Goal: Task Accomplishment & Management: Manage account settings

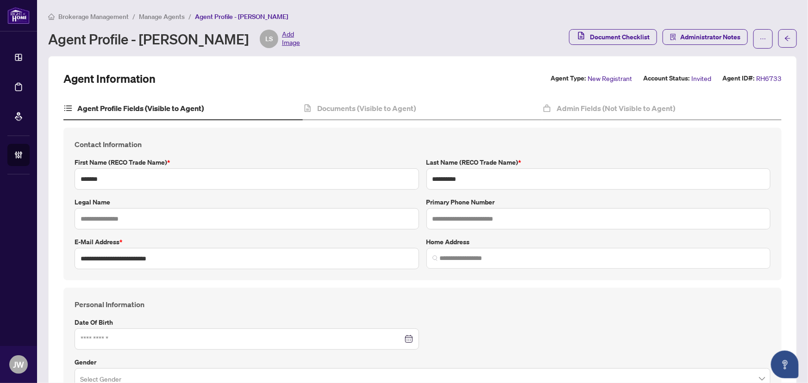
click at [165, 14] on span "Manage Agents" at bounding box center [162, 16] width 46 height 8
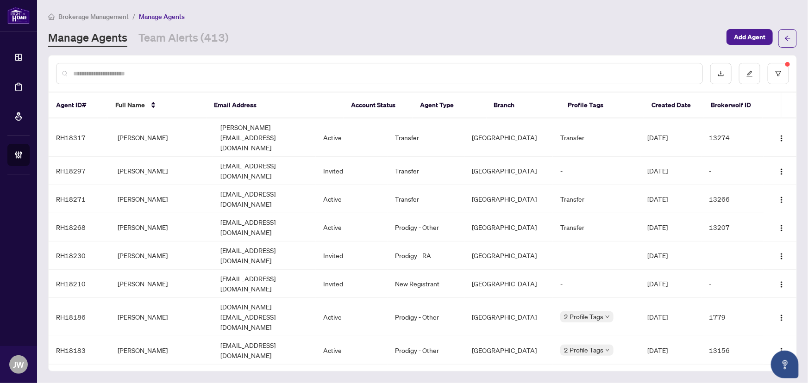
click at [151, 83] on div at bounding box center [379, 73] width 646 height 21
click at [157, 72] on input "text" at bounding box center [383, 73] width 621 height 10
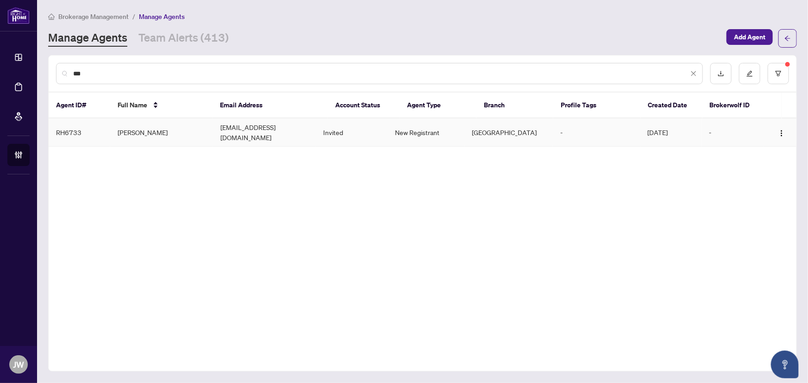
type input "***"
click at [277, 134] on td "realestatewithluda@gmail.com" at bounding box center [264, 132] width 103 height 28
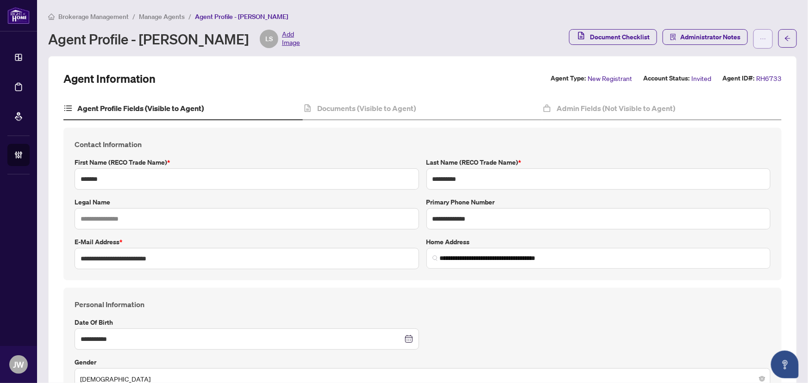
click at [759, 43] on span "button" at bounding box center [762, 38] width 6 height 15
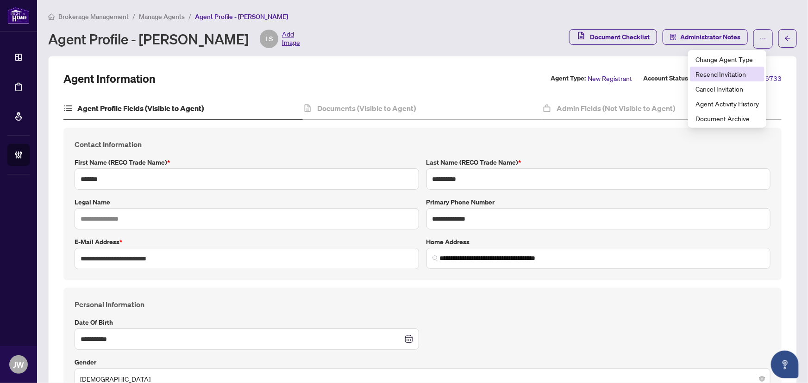
click at [716, 77] on span "Resend Invitation" at bounding box center [726, 74] width 63 height 10
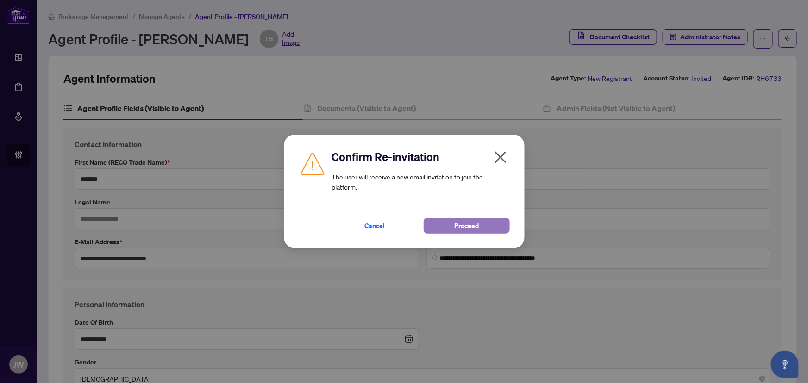
click at [462, 224] on span "Proceed" at bounding box center [466, 225] width 25 height 15
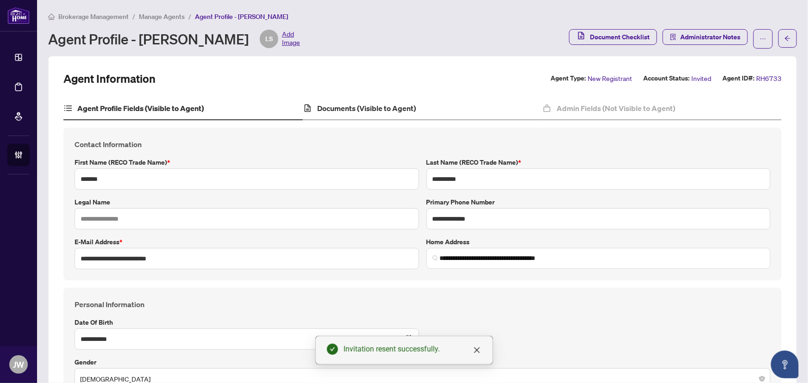
drag, startPoint x: 336, startPoint y: 121, endPoint x: 337, endPoint y: 114, distance: 6.5
click at [337, 111] on h4 "Documents (Visible to Agent)" at bounding box center [366, 108] width 99 height 11
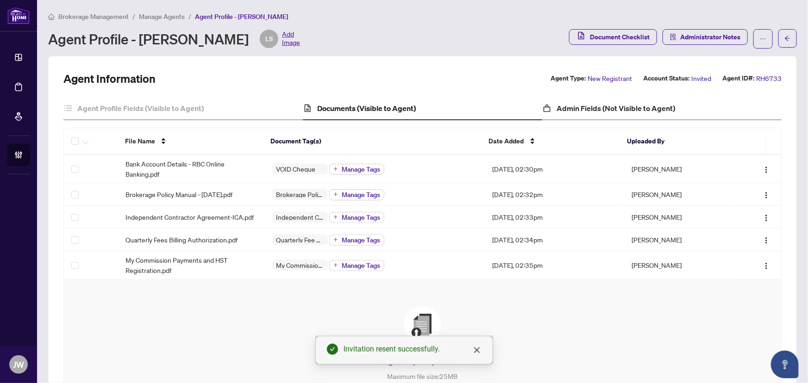
click at [632, 99] on div "Admin Fields (Not Visible to Agent)" at bounding box center [661, 108] width 239 height 23
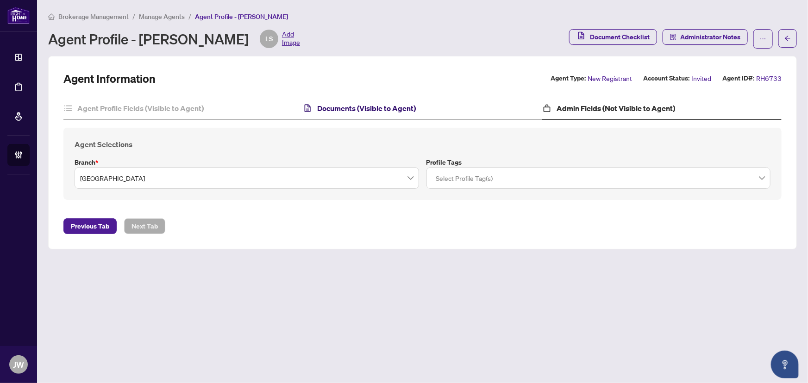
click at [319, 111] on h4 "Documents (Visible to Agent)" at bounding box center [366, 108] width 99 height 11
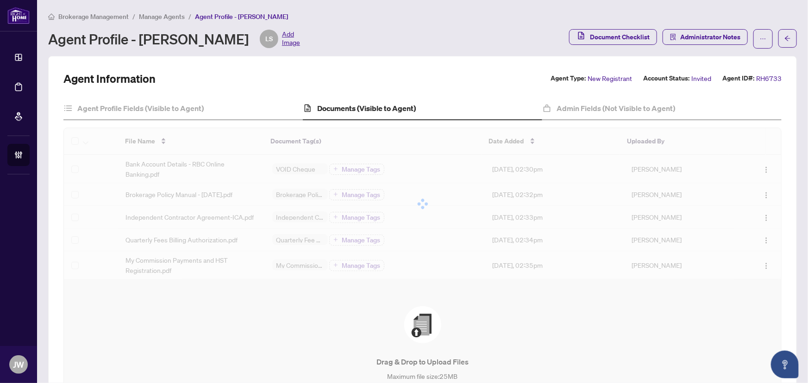
click at [162, 17] on span "Manage Agents" at bounding box center [162, 16] width 46 height 8
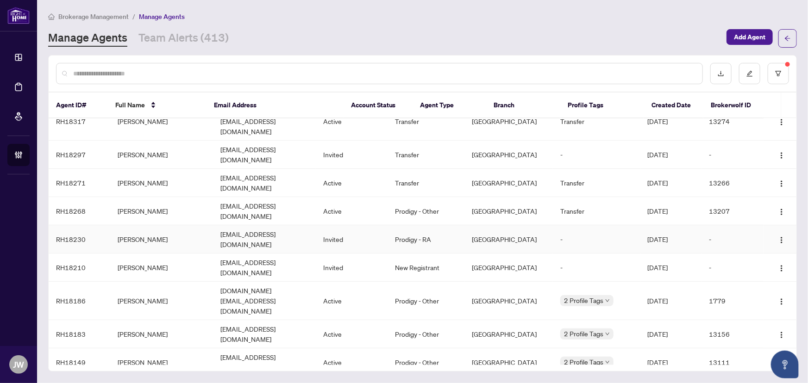
scroll to position [42, 0]
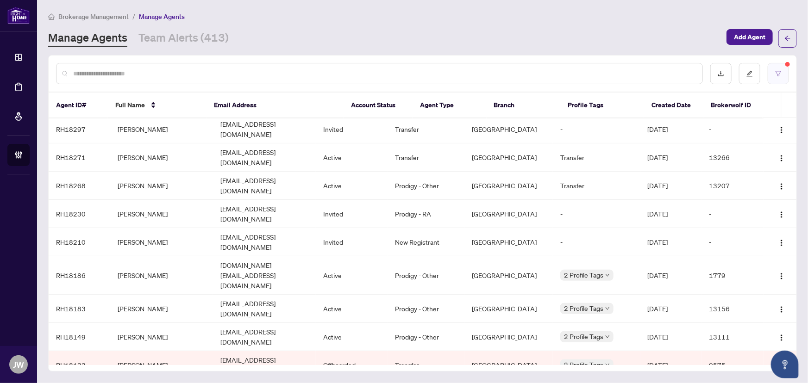
click at [773, 74] on button "button" at bounding box center [777, 73] width 21 height 21
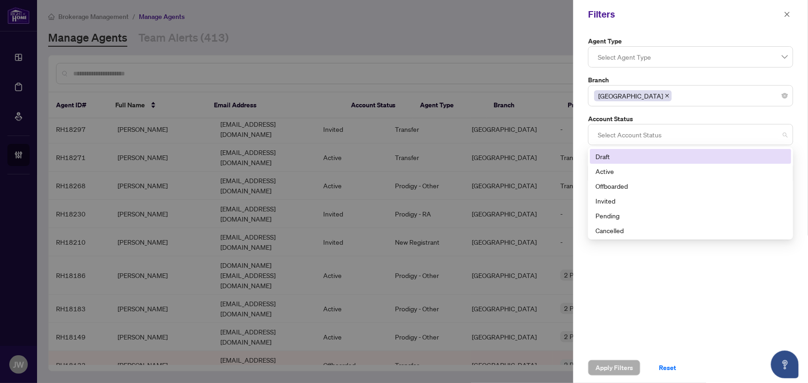
click at [615, 130] on div at bounding box center [690, 134] width 193 height 17
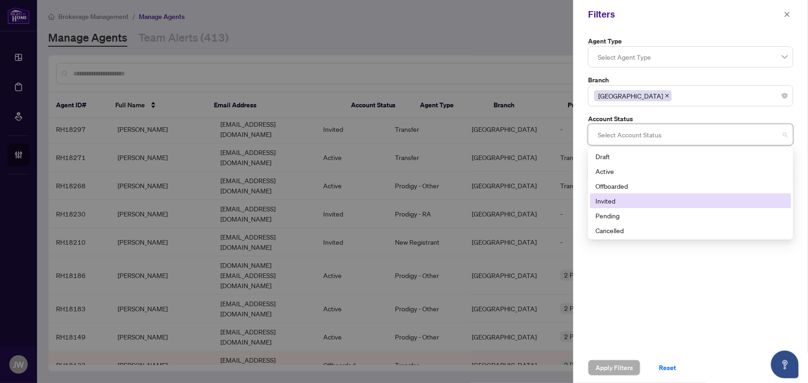
click at [608, 201] on div "Invited" at bounding box center [690, 201] width 190 height 10
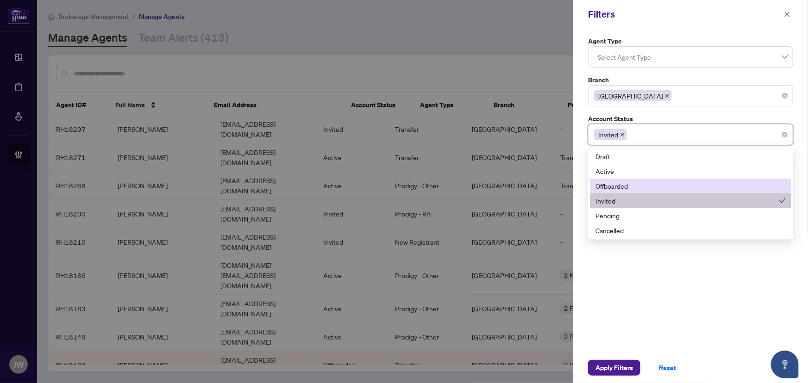
click at [613, 186] on div "Offboarded" at bounding box center [690, 186] width 190 height 10
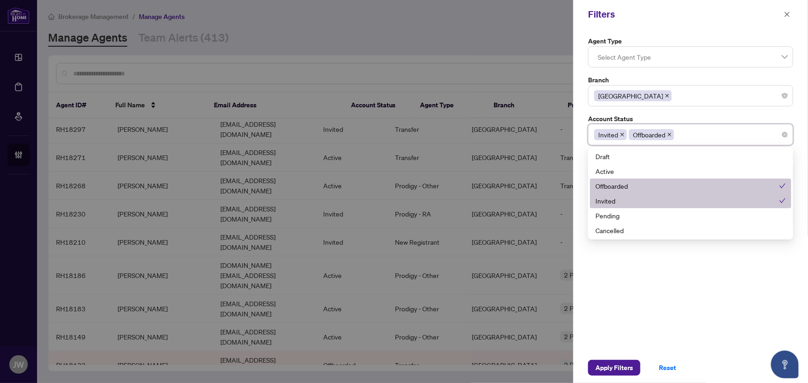
click at [634, 186] on div "Offboarded" at bounding box center [687, 186] width 184 height 10
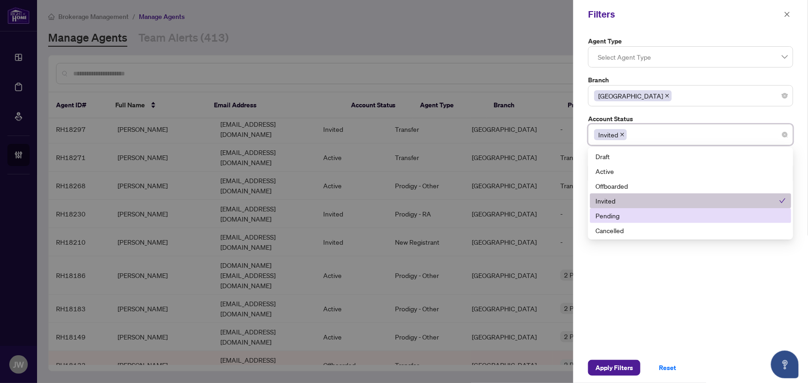
click at [614, 203] on div "Invited" at bounding box center [687, 201] width 184 height 10
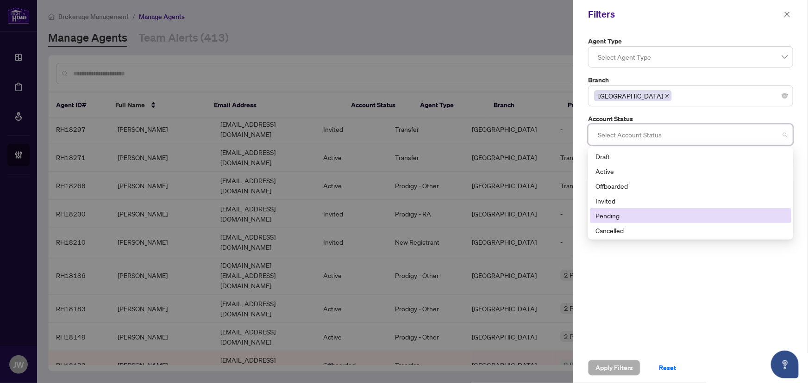
click at [615, 217] on div "Pending" at bounding box center [690, 216] width 190 height 10
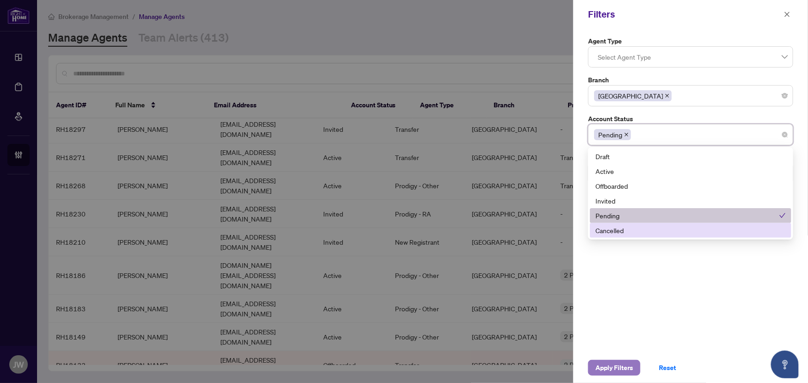
click at [613, 362] on span "Apply Filters" at bounding box center [613, 367] width 37 height 15
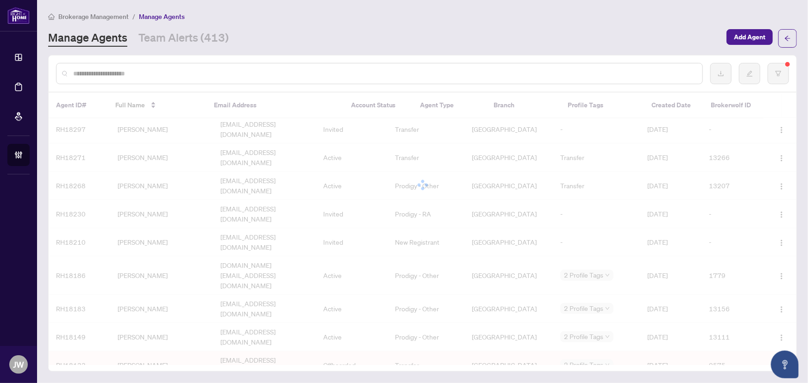
scroll to position [0, 0]
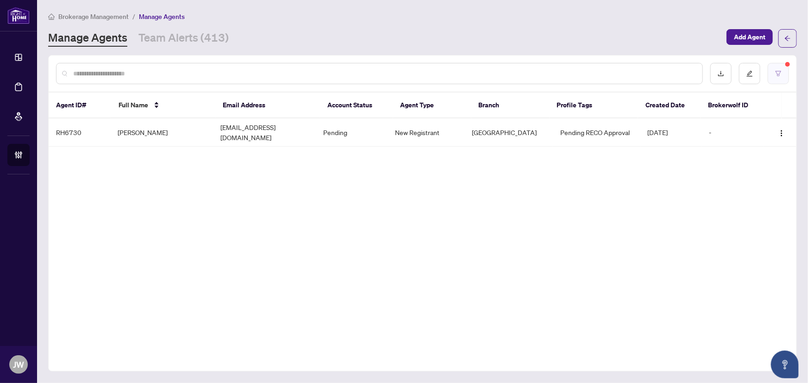
click at [778, 78] on button "button" at bounding box center [777, 73] width 21 height 21
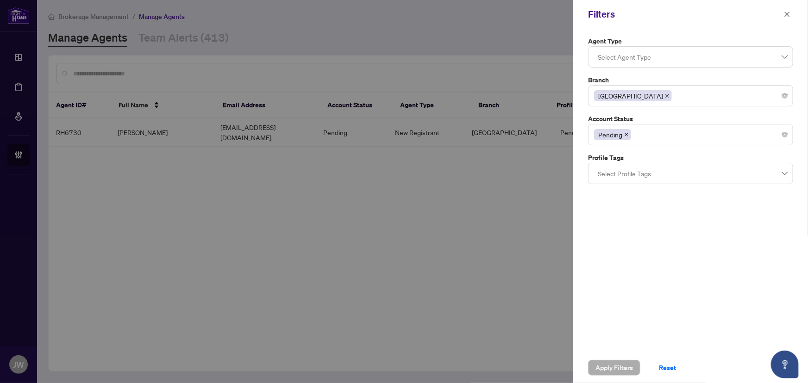
click at [628, 133] on span "Pending" at bounding box center [612, 134] width 37 height 11
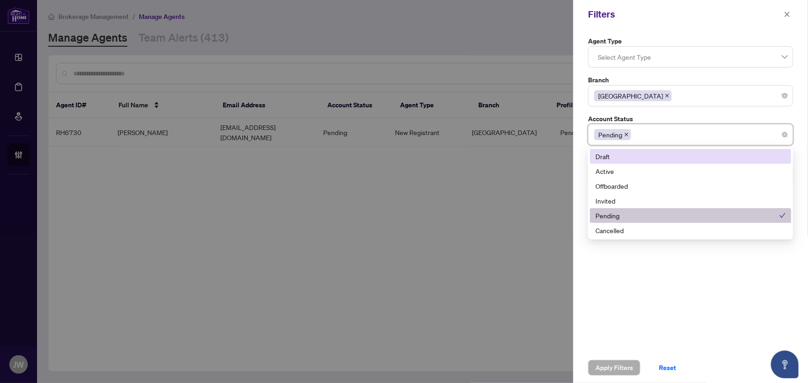
click at [627, 133] on icon "close" at bounding box center [626, 135] width 4 height 4
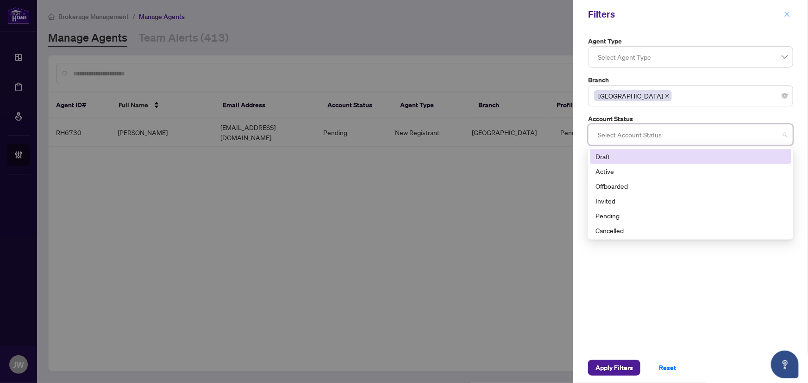
click at [790, 13] on icon "close" at bounding box center [786, 14] width 6 height 6
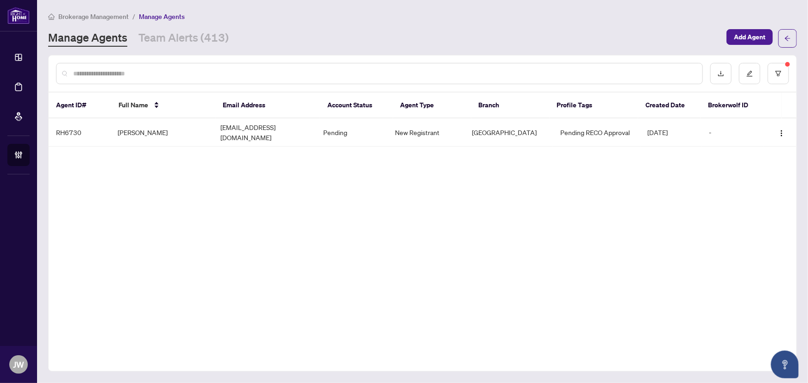
click at [124, 82] on div at bounding box center [379, 73] width 646 height 21
click at [126, 75] on input "text" at bounding box center [383, 73] width 621 height 10
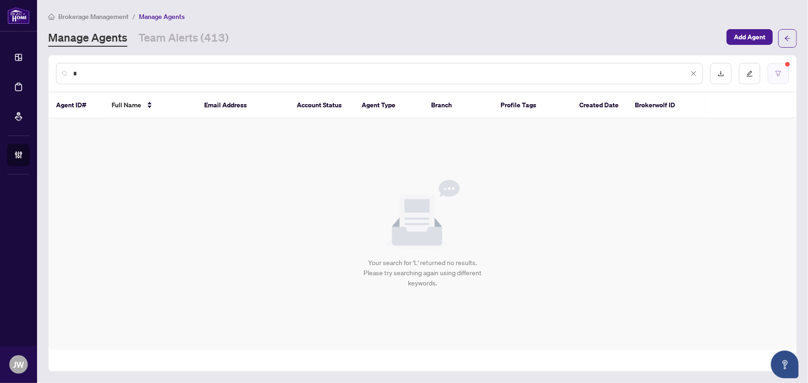
click at [773, 69] on button "button" at bounding box center [777, 73] width 21 height 21
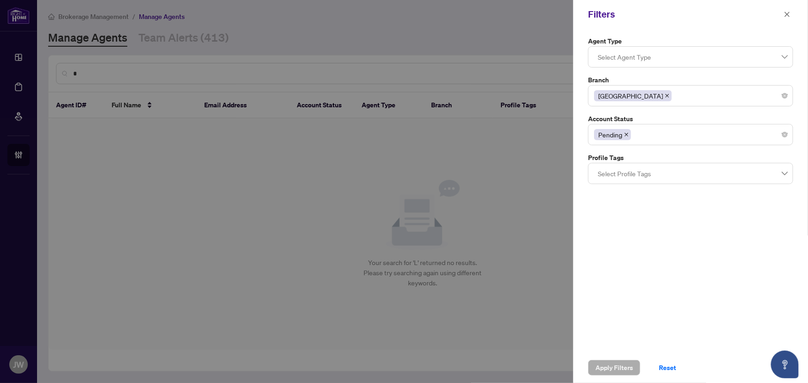
click at [623, 133] on span "Pending" at bounding box center [612, 134] width 37 height 11
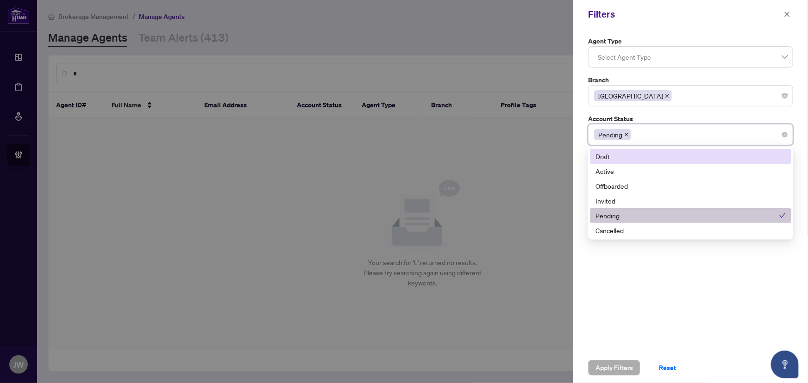
click at [628, 131] on span "Pending" at bounding box center [612, 134] width 37 height 11
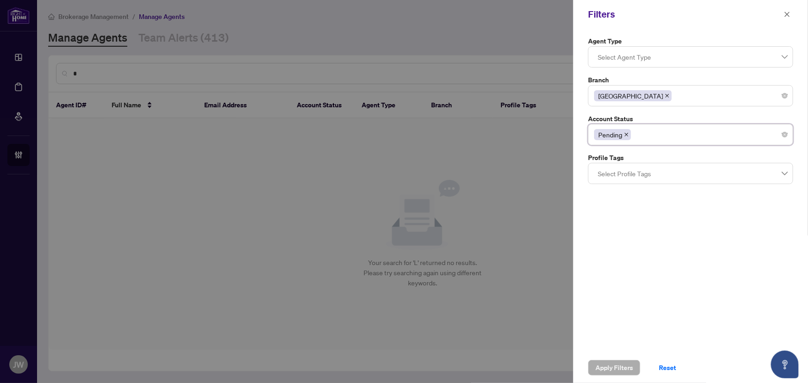
click at [630, 138] on span "Pending" at bounding box center [612, 134] width 37 height 11
click at [626, 136] on icon "close" at bounding box center [626, 134] width 5 height 5
drag, startPoint x: 609, startPoint y: 367, endPoint x: 603, endPoint y: 361, distance: 8.2
click at [610, 367] on span "Apply Filters" at bounding box center [613, 367] width 37 height 15
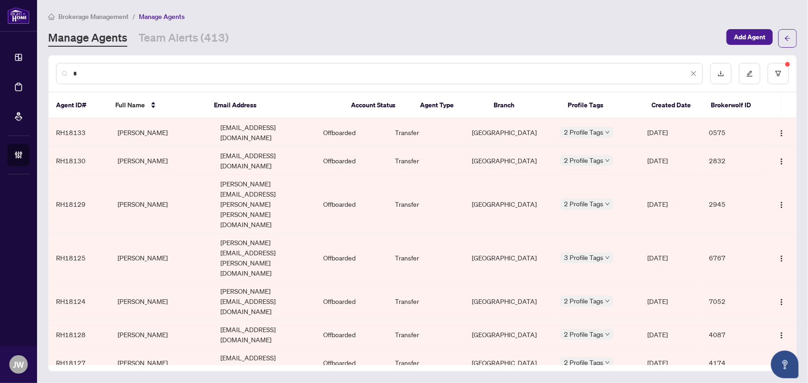
click at [88, 73] on input "*" at bounding box center [380, 73] width 615 height 10
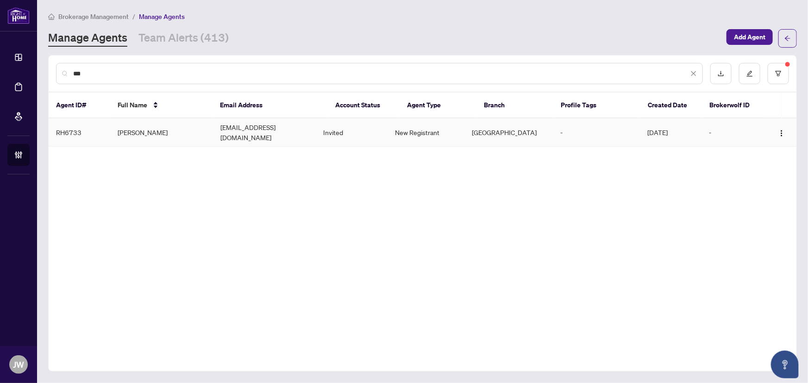
type input "***"
click at [178, 130] on td "Ludmila Shmaltsuev" at bounding box center [161, 132] width 103 height 28
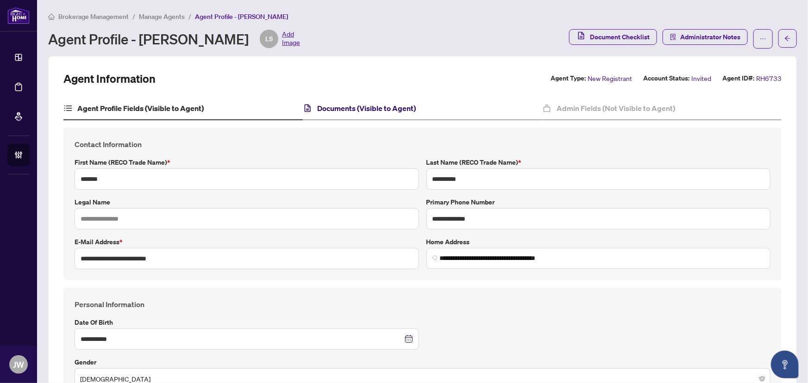
click at [385, 107] on h4 "Documents (Visible to Agent)" at bounding box center [366, 108] width 99 height 11
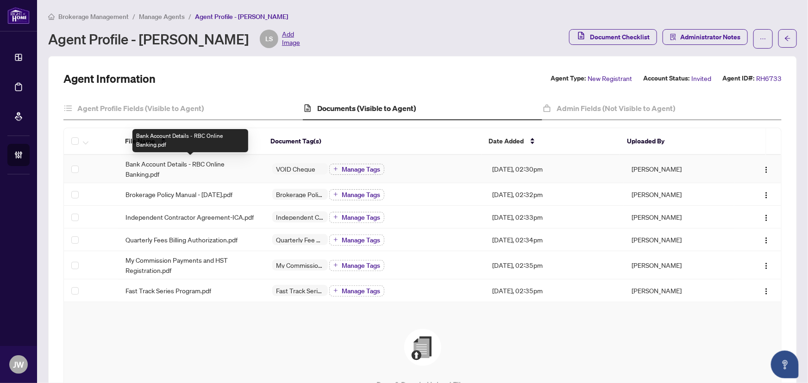
click at [203, 162] on span "Bank Account Details - RBC Online Banking.pdf" at bounding box center [191, 169] width 132 height 20
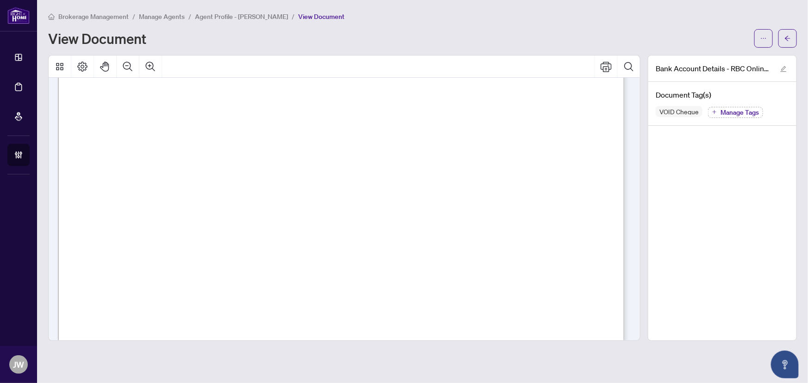
scroll to position [168, 0]
click at [785, 39] on icon "arrow-left" at bounding box center [787, 38] width 6 height 6
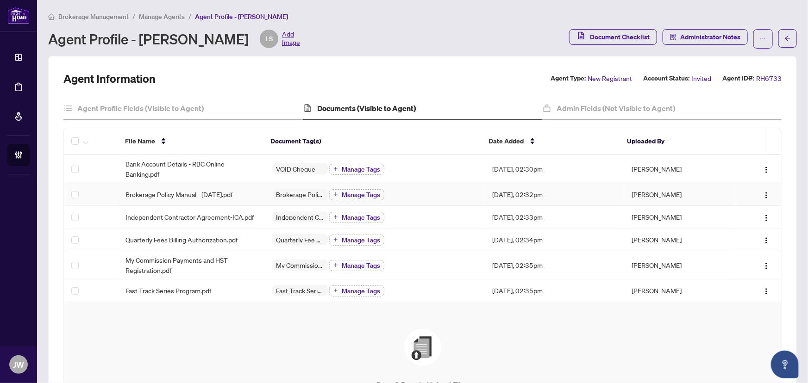
click at [228, 194] on span "Brokerage Policy Manual - July 2025.pdf" at bounding box center [178, 194] width 107 height 10
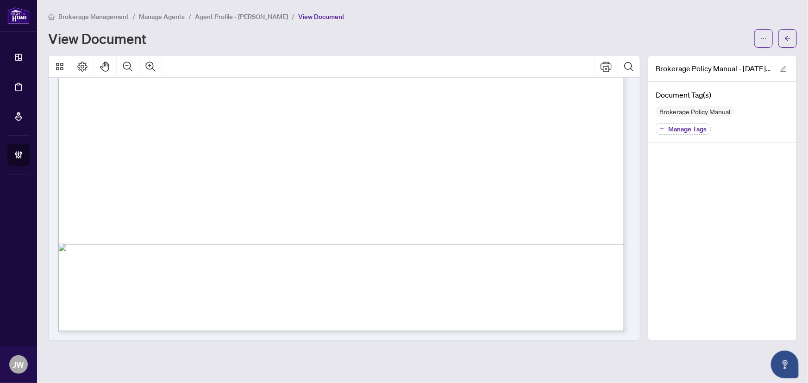
scroll to position [43747, 0]
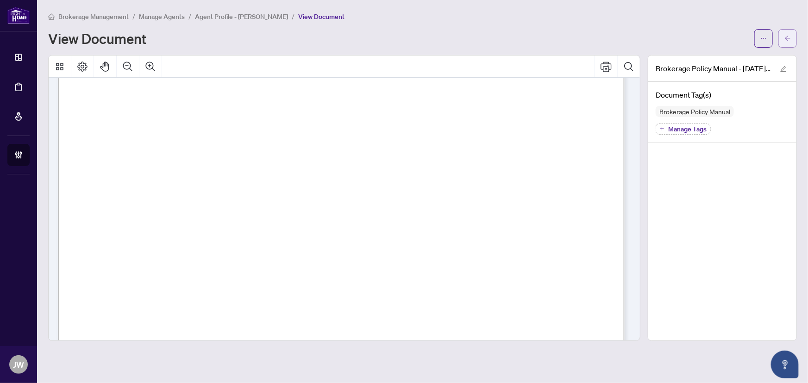
click at [787, 40] on icon "arrow-left" at bounding box center [787, 38] width 6 height 5
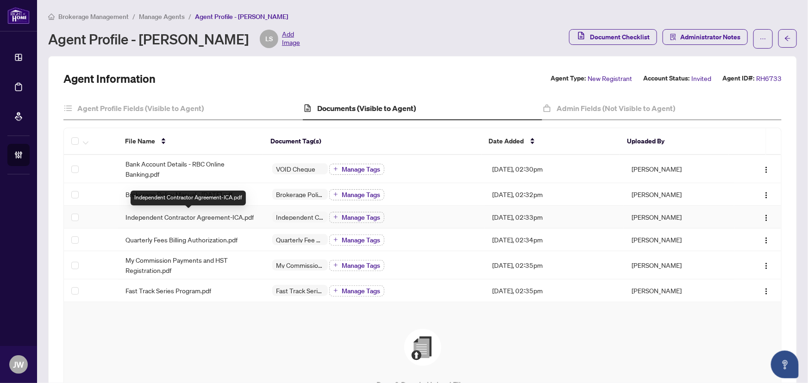
click at [205, 217] on span "Independent Contractor Agreement-ICA.pdf" at bounding box center [189, 217] width 128 height 10
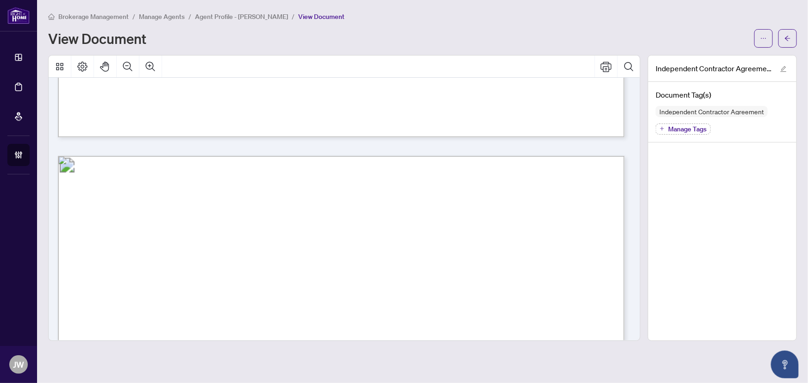
scroll to position [11346, 0]
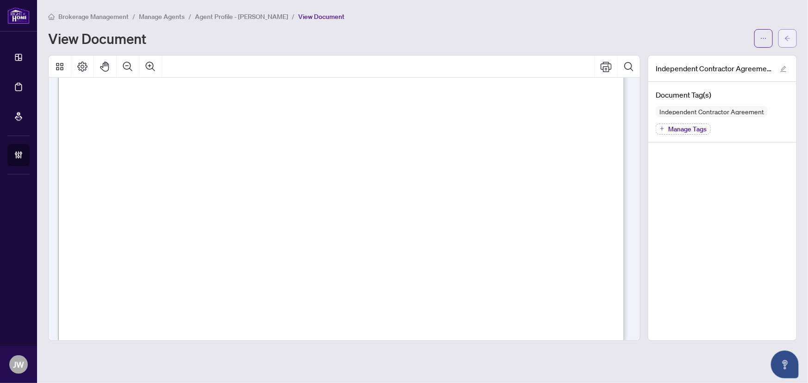
drag, startPoint x: 792, startPoint y: 31, endPoint x: 793, endPoint y: 37, distance: 6.5
click at [792, 31] on button "button" at bounding box center [787, 38] width 19 height 19
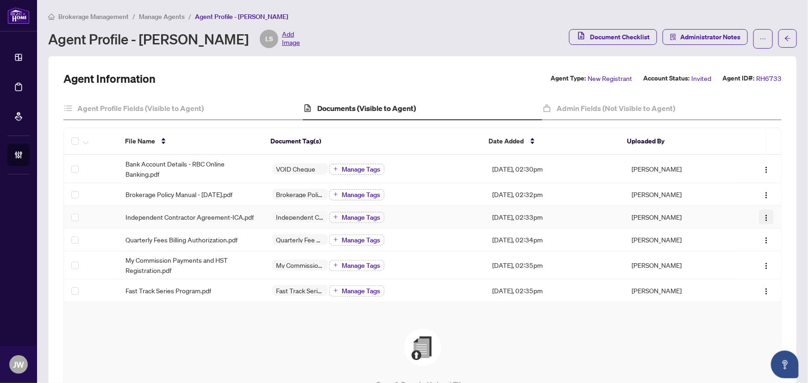
click at [762, 217] on img "button" at bounding box center [765, 217] width 7 height 7
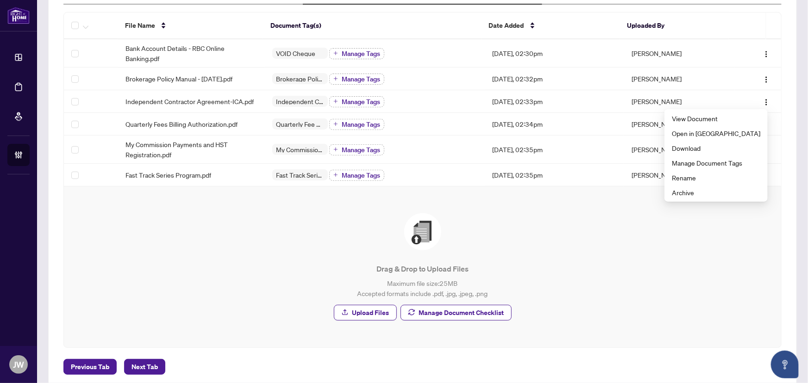
scroll to position [126, 0]
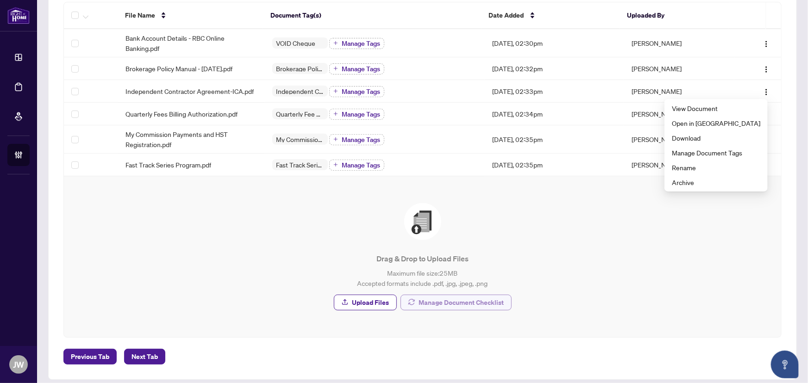
click at [457, 305] on span "Manage Document Checklist" at bounding box center [461, 302] width 85 height 15
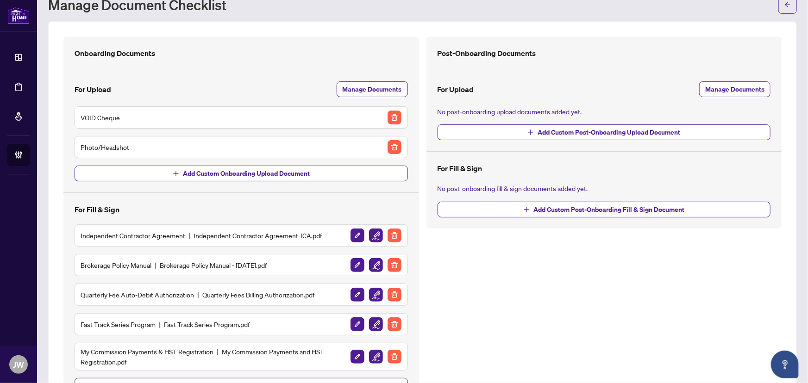
scroll to position [80, 0]
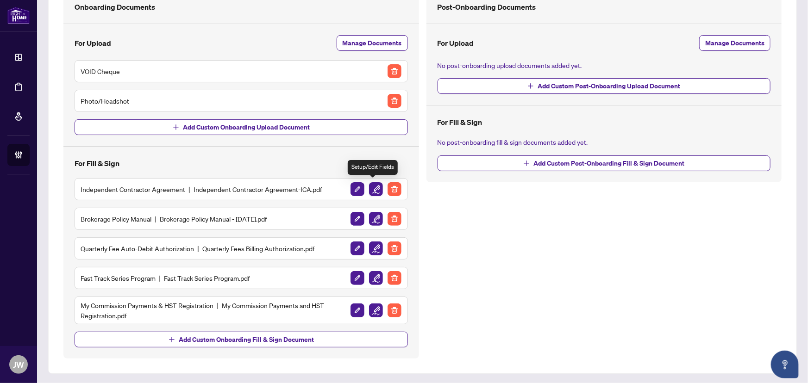
click at [371, 192] on img "button" at bounding box center [376, 189] width 14 height 14
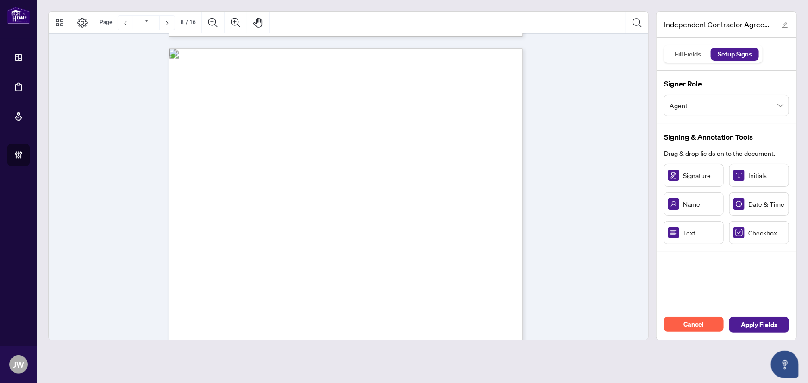
scroll to position [3407, 0]
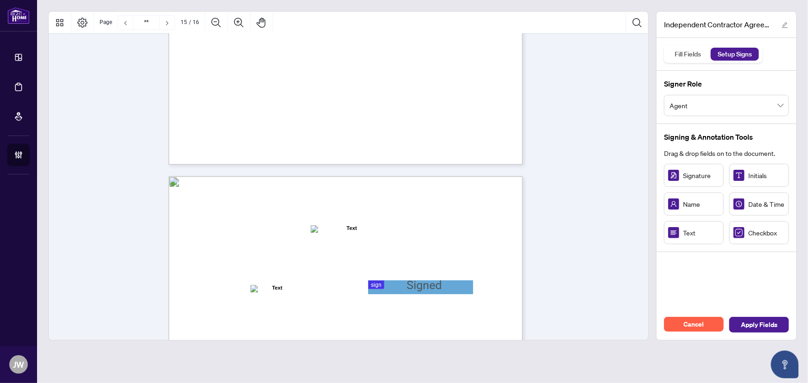
type input "**"
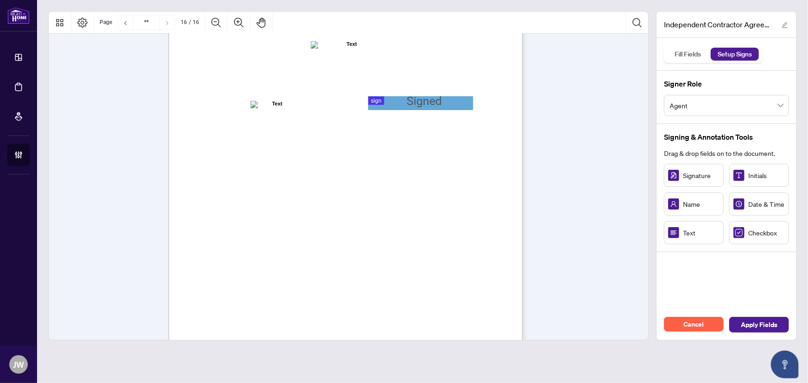
scroll to position [7140, 0]
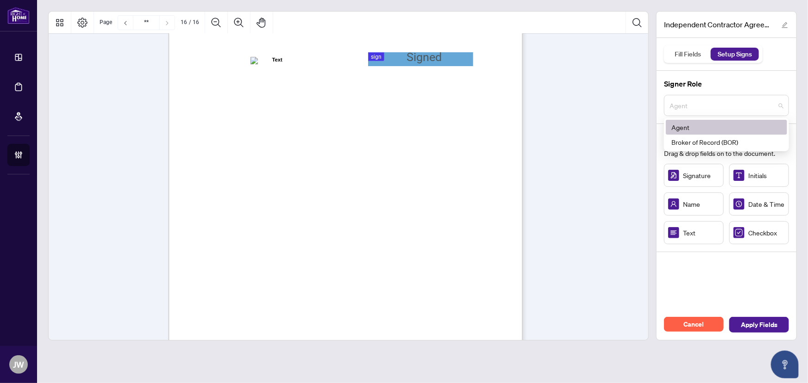
click at [702, 110] on span "Agent" at bounding box center [726, 106] width 114 height 18
click at [692, 140] on div "Broker of Record (BOR)" at bounding box center [726, 142] width 110 height 10
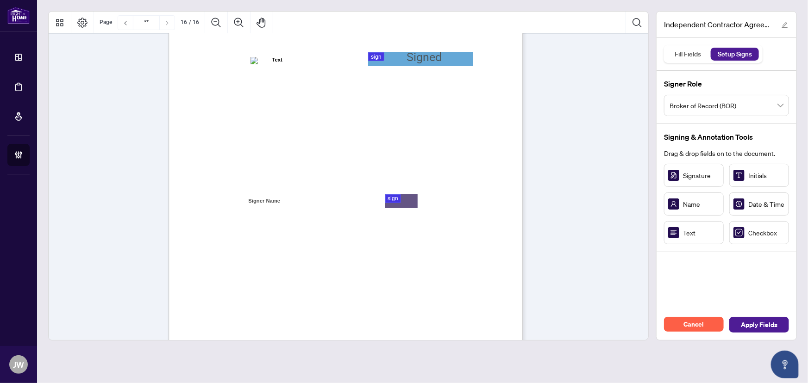
click at [781, 333] on div "Cancel Apply Fields" at bounding box center [726, 325] width 140 height 31
click at [770, 329] on span "Apply Fields" at bounding box center [758, 324] width 37 height 15
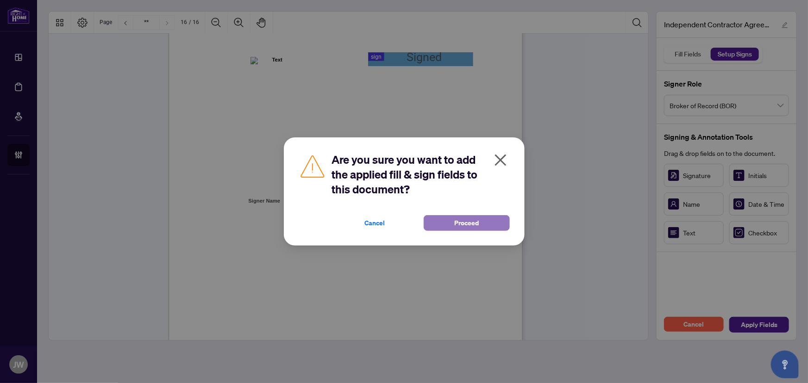
click at [445, 218] on button "Proceed" at bounding box center [466, 223] width 86 height 16
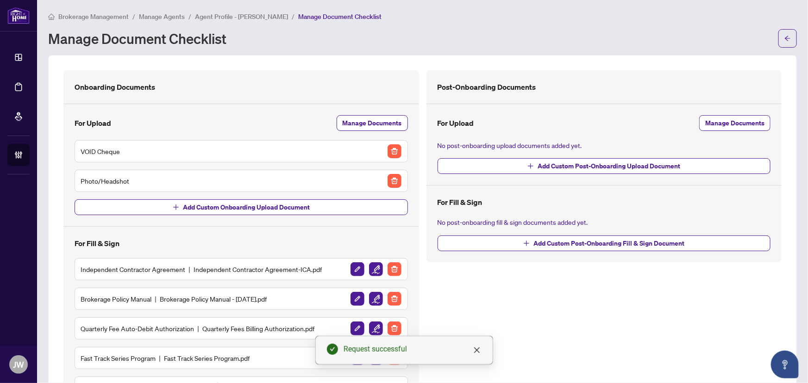
click at [160, 16] on span "Manage Agents" at bounding box center [162, 16] width 46 height 8
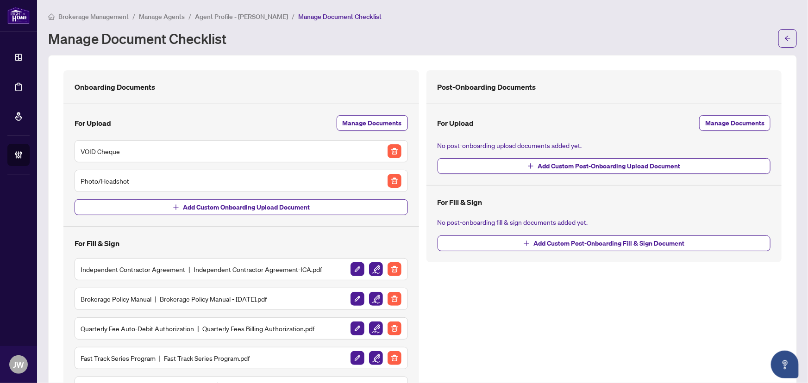
click at [249, 18] on span "Agent Profile - Ludmila Shmaltsuev" at bounding box center [241, 16] width 93 height 8
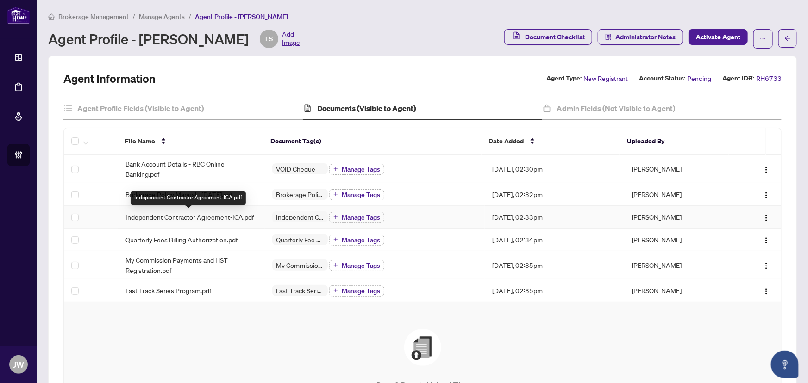
click at [171, 219] on span "Independent Contractor Agreement-ICA.pdf" at bounding box center [189, 217] width 128 height 10
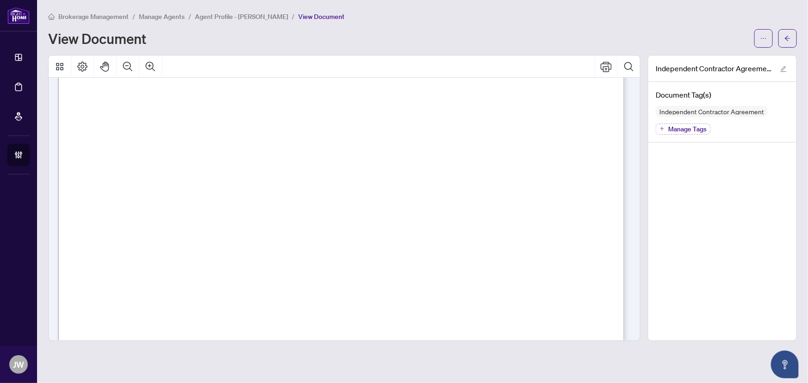
scroll to position [11760, 0]
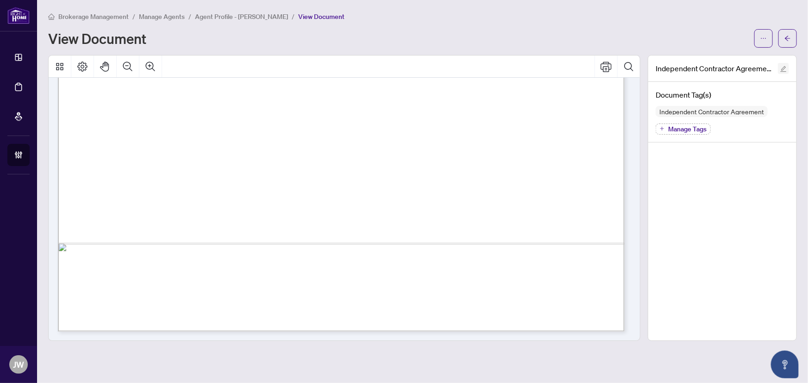
click at [780, 70] on icon "edit" at bounding box center [783, 69] width 6 height 6
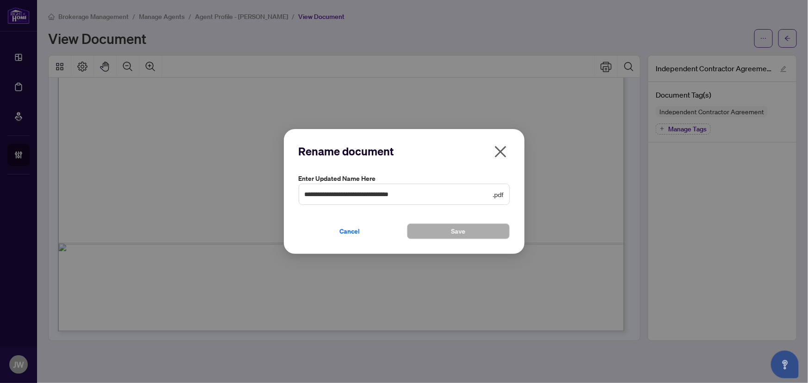
click at [499, 151] on icon "close" at bounding box center [500, 152] width 12 height 12
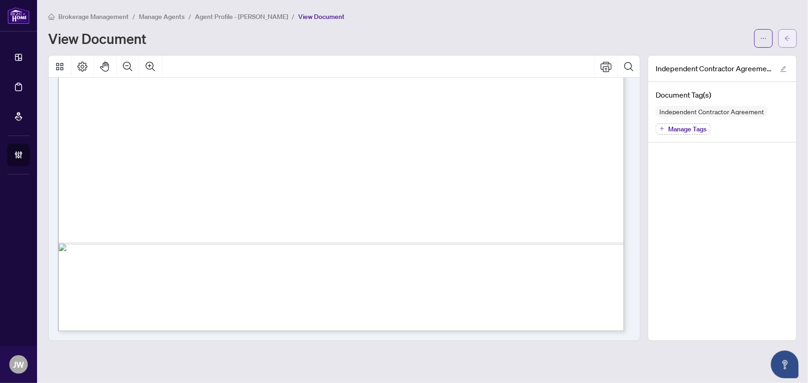
click at [780, 34] on button "button" at bounding box center [787, 38] width 19 height 19
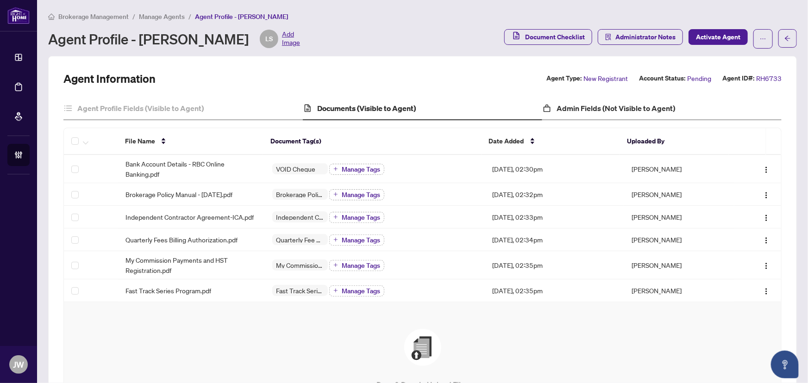
click at [586, 114] on div "Admin Fields (Not Visible to Agent)" at bounding box center [661, 108] width 239 height 23
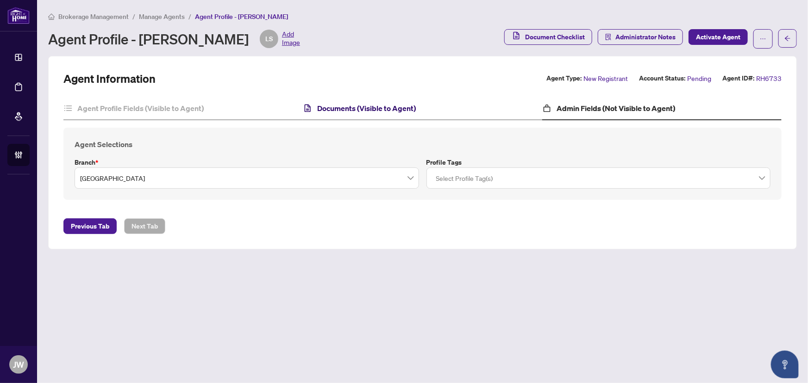
click at [352, 103] on h4 "Documents (Visible to Agent)" at bounding box center [366, 108] width 99 height 11
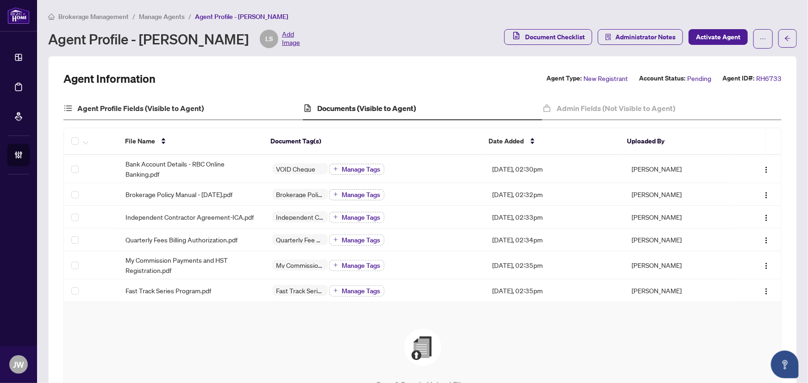
click at [162, 114] on div "Agent Profile Fields (Visible to Agent)" at bounding box center [182, 108] width 239 height 23
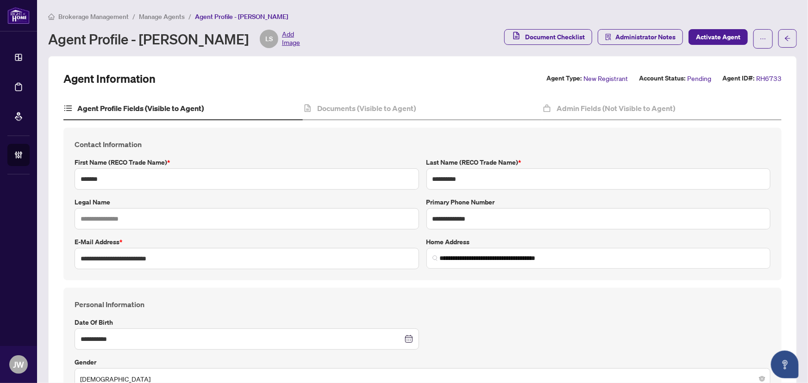
click at [559, 103] on h4 "Admin Fields (Not Visible to Agent)" at bounding box center [615, 108] width 118 height 11
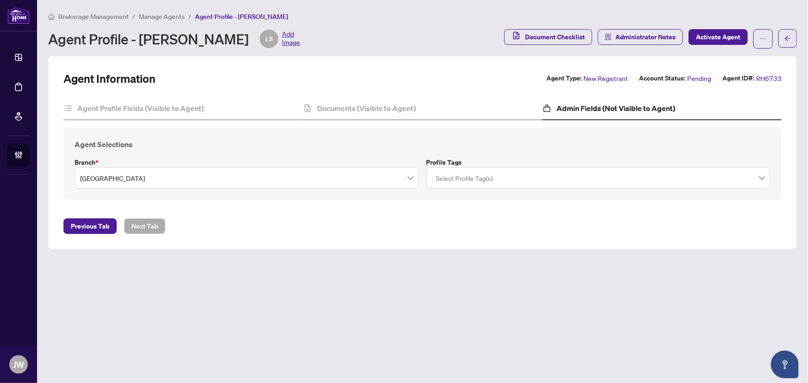
drag, startPoint x: 556, startPoint y: 191, endPoint x: 551, endPoint y: 188, distance: 6.2
click at [555, 189] on div "Agent Selections Branch * Durham Profile Tags Select Profile Tag(s)" at bounding box center [422, 164] width 718 height 72
click at [522, 174] on div at bounding box center [598, 178] width 332 height 17
click at [296, 213] on div "Agent Information Agent Type: New Registrant Account Status: Pending Agent ID#:…" at bounding box center [422, 152] width 718 height 163
drag, startPoint x: 356, startPoint y: 111, endPoint x: 88, endPoint y: 110, distance: 268.4
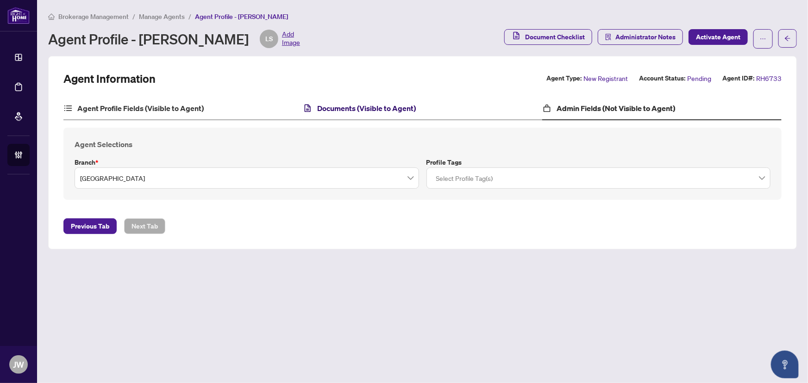
click at [354, 111] on h4 "Documents (Visible to Agent)" at bounding box center [366, 108] width 99 height 11
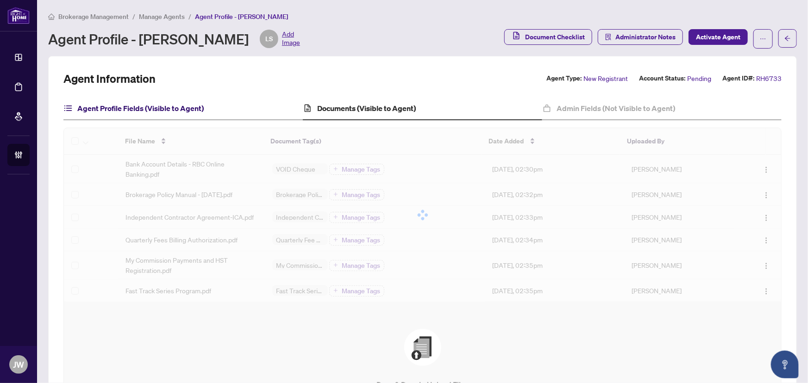
click at [110, 106] on h4 "Agent Profile Fields (Visible to Agent)" at bounding box center [140, 108] width 126 height 11
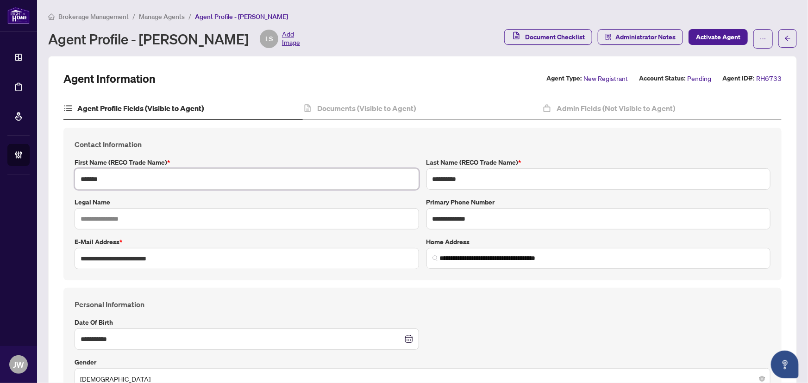
drag, startPoint x: 133, startPoint y: 180, endPoint x: 60, endPoint y: 180, distance: 73.6
click at [60, 180] on div "**********" at bounding box center [422, 204] width 725 height 153
drag, startPoint x: 462, startPoint y: 180, endPoint x: 402, endPoint y: 187, distance: 60.6
click at [402, 187] on div "**********" at bounding box center [422, 204] width 703 height 130
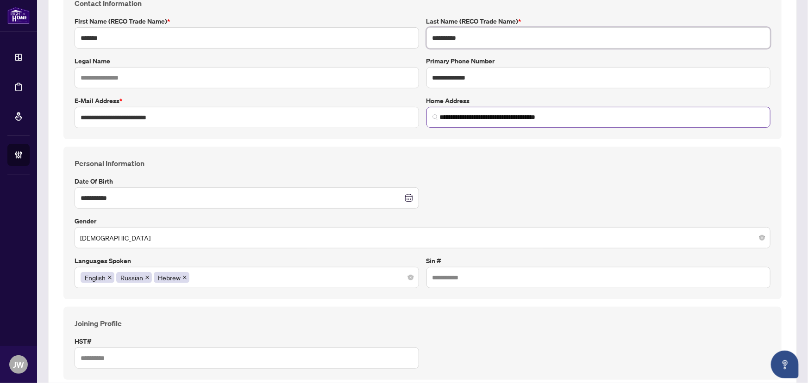
scroll to position [126, 0]
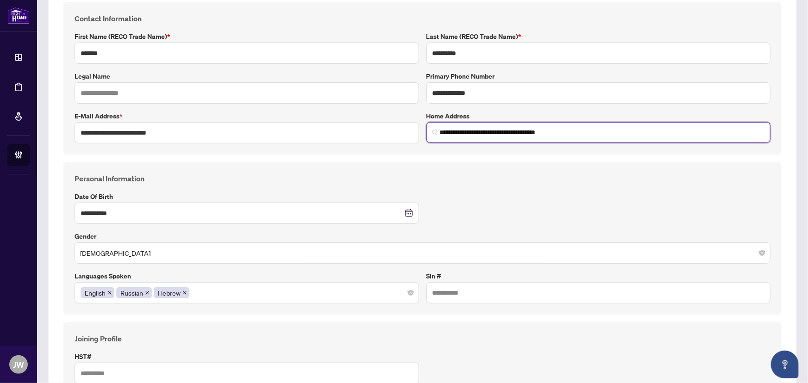
drag, startPoint x: 493, startPoint y: 132, endPoint x: 432, endPoint y: 132, distance: 60.6
click at [432, 132] on span "**********" at bounding box center [598, 132] width 344 height 21
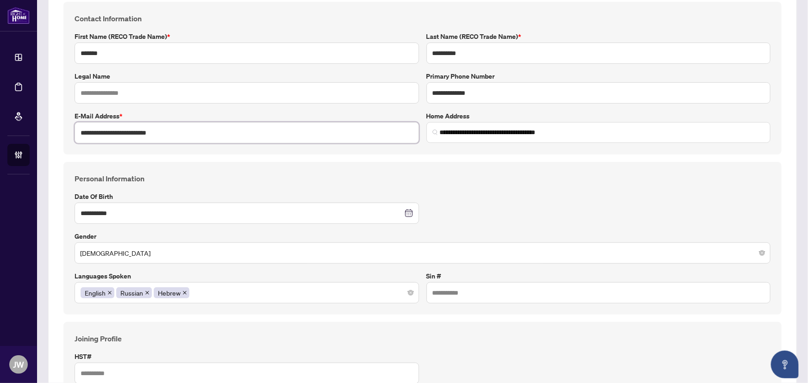
drag, startPoint x: 166, startPoint y: 130, endPoint x: 38, endPoint y: 130, distance: 127.3
click at [38, 130] on main "**********" at bounding box center [422, 191] width 770 height 383
drag, startPoint x: 470, startPoint y: 93, endPoint x: 376, endPoint y: 94, distance: 94.4
click at [376, 94] on div "**********" at bounding box center [422, 78] width 703 height 130
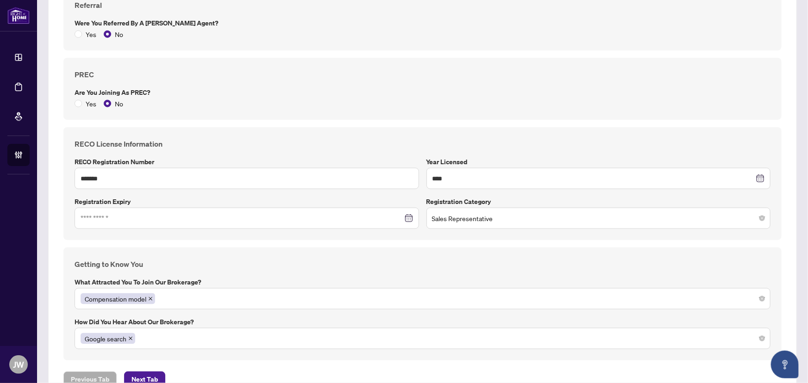
scroll to position [547, 0]
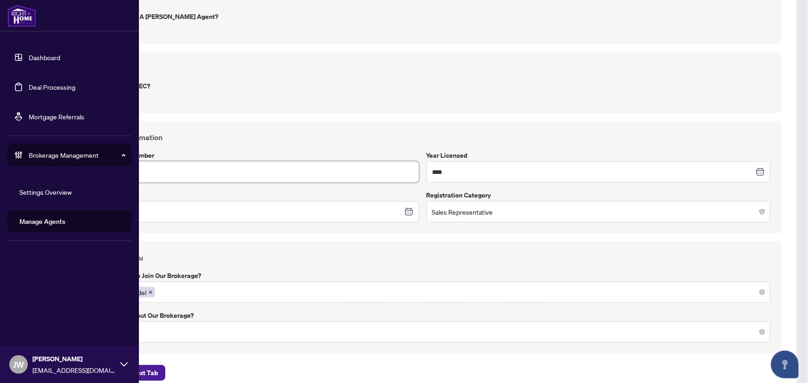
drag, startPoint x: 123, startPoint y: 175, endPoint x: 19, endPoint y: 172, distance: 104.6
click at [25, 169] on div "**********" at bounding box center [404, 191] width 808 height 383
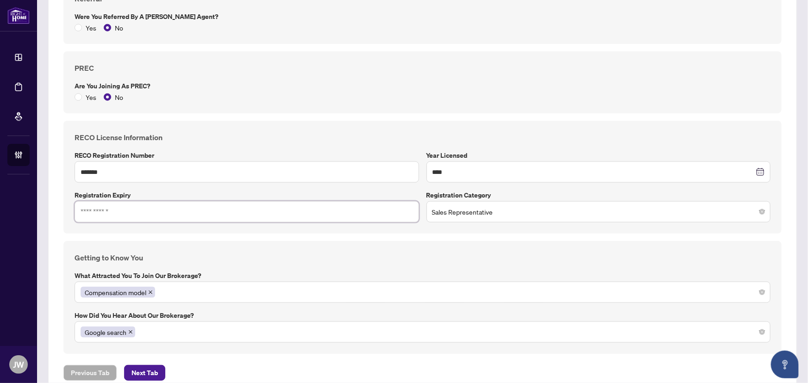
click at [148, 213] on input at bounding box center [242, 212] width 322 height 10
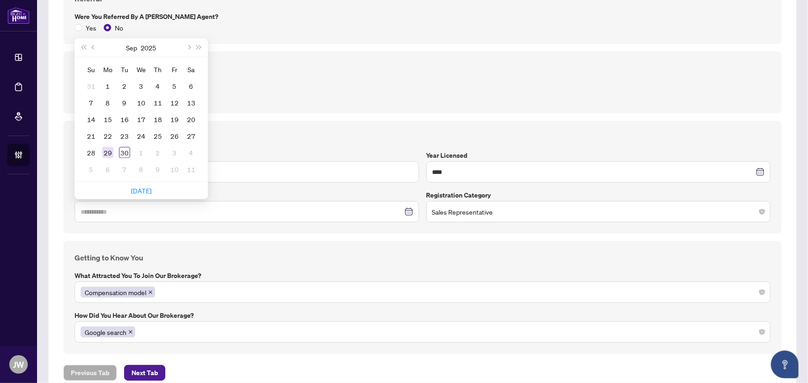
click at [107, 150] on div "29" at bounding box center [107, 152] width 11 height 11
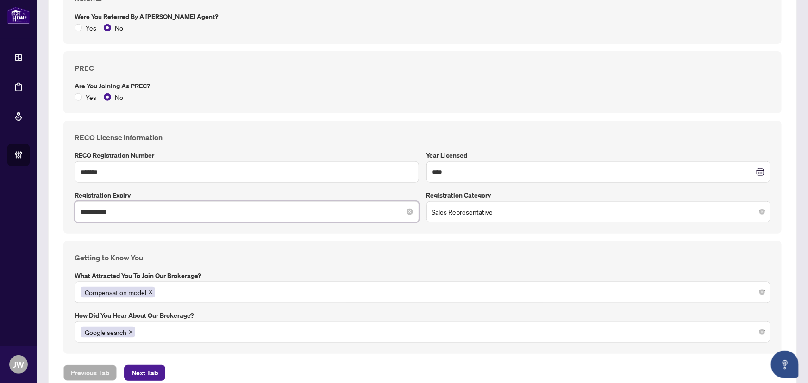
click at [118, 210] on input "**********" at bounding box center [242, 212] width 322 height 10
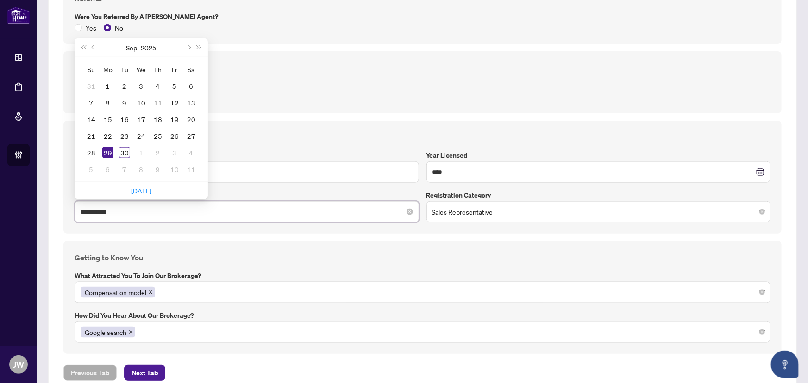
click at [116, 209] on input "**********" at bounding box center [242, 212] width 322 height 10
type input "**********"
click at [135, 229] on div "**********" at bounding box center [422, 177] width 718 height 113
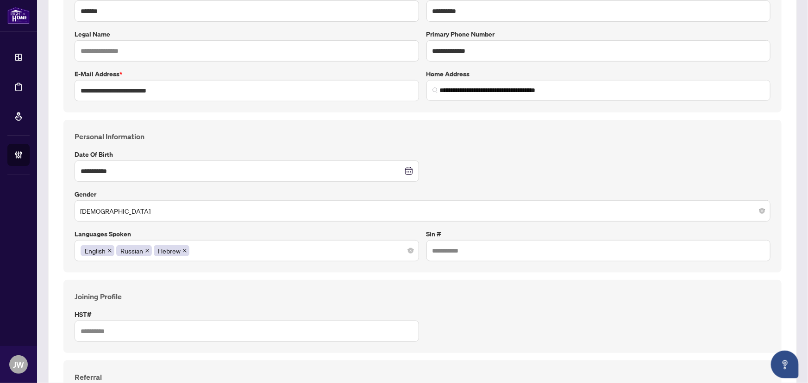
scroll to position [0, 0]
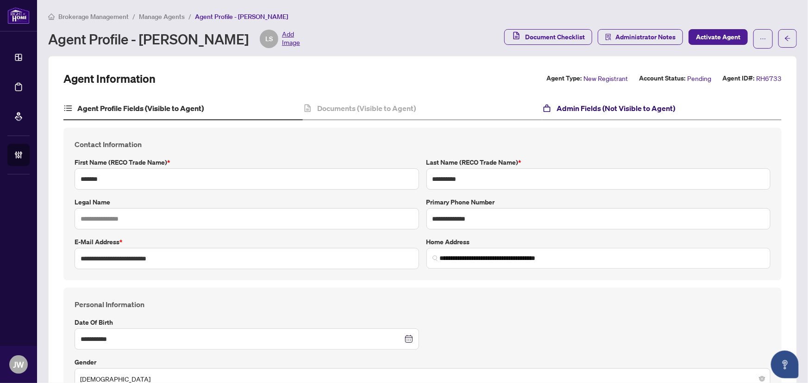
click at [602, 109] on h4 "Admin Fields (Not Visible to Agent)" at bounding box center [615, 108] width 118 height 11
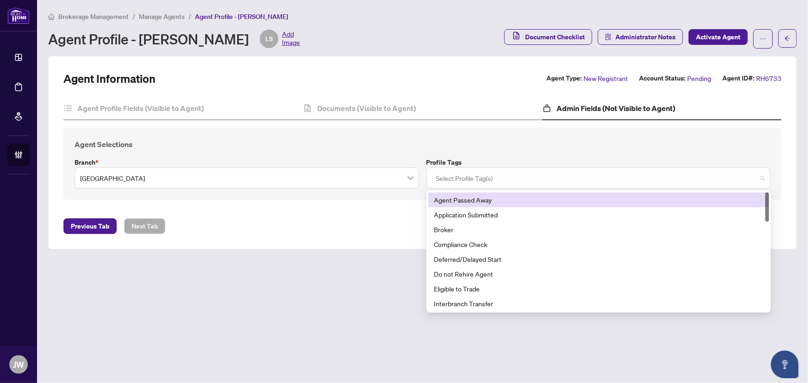
click at [438, 173] on div at bounding box center [598, 178] width 332 height 17
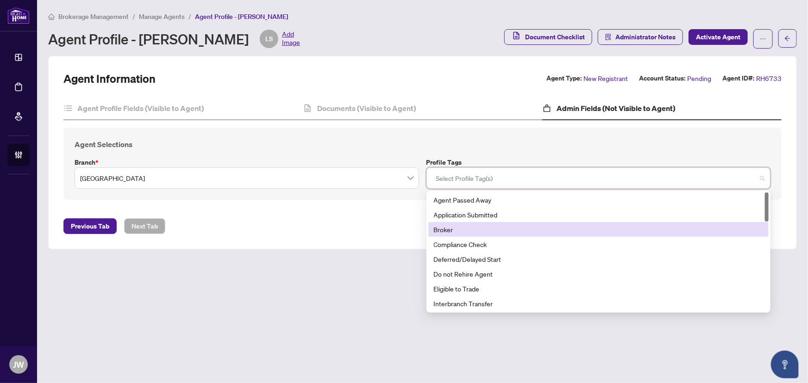
scroll to position [42, 0]
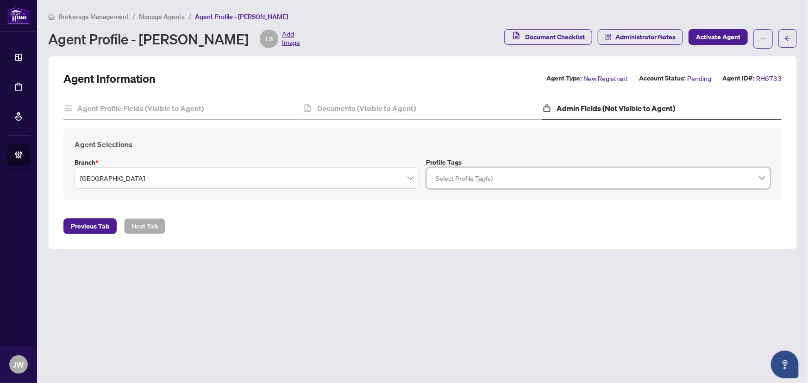
click at [454, 185] on div at bounding box center [598, 178] width 332 height 17
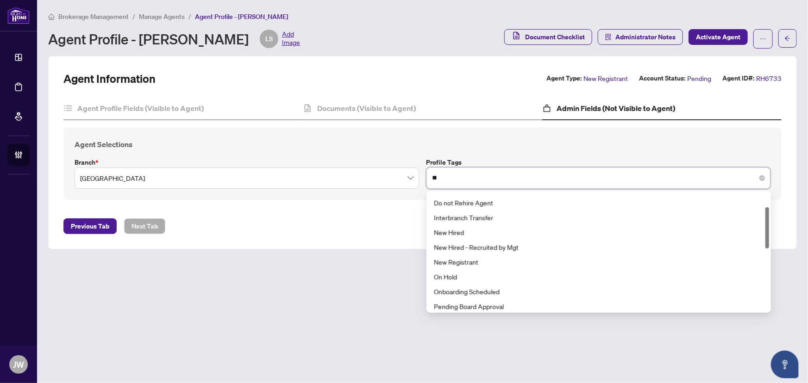
scroll to position [0, 0]
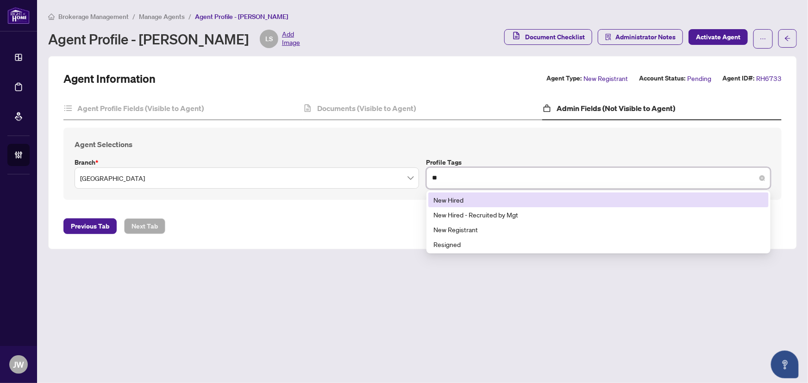
type input "***"
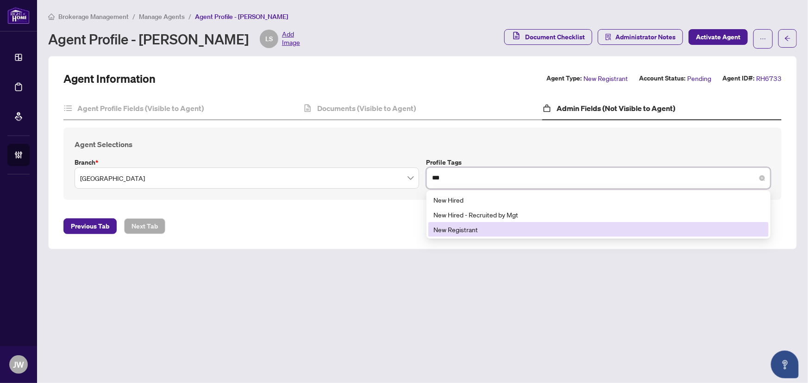
click at [449, 226] on div "New Registrant" at bounding box center [598, 229] width 329 height 10
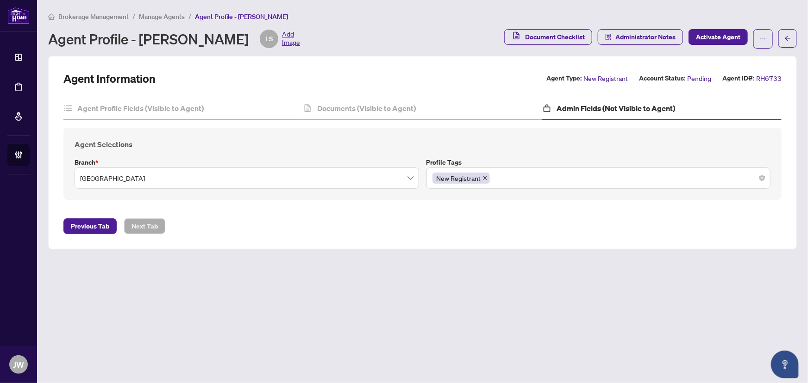
drag, startPoint x: 488, startPoint y: 132, endPoint x: 486, endPoint y: 138, distance: 6.3
click at [488, 134] on div "Agent Selections Branch * Durham Profile Tags New Registrant 4 22 Agent Passed …" at bounding box center [422, 164] width 718 height 72
click at [374, 112] on h4 "Documents (Visible to Agent)" at bounding box center [366, 108] width 99 height 11
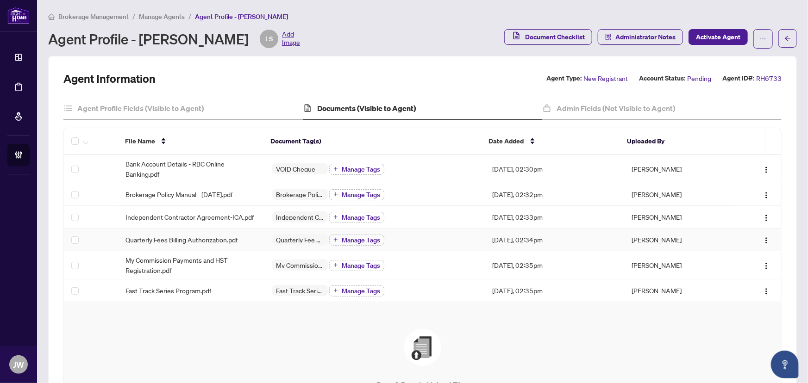
click at [165, 240] on span "Quarterly Fees Billing Authorization.pdf" at bounding box center [181, 240] width 112 height 10
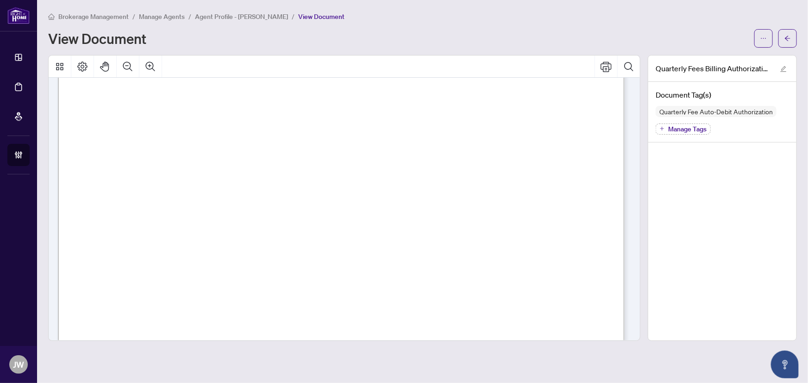
scroll to position [194, 0]
click at [787, 38] on icon "arrow-left" at bounding box center [787, 38] width 6 height 6
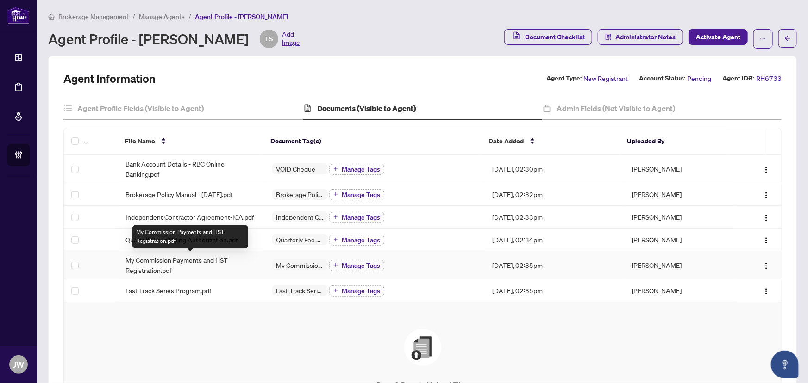
click at [162, 261] on span "My Commission Payments and HST Registration.pdf" at bounding box center [191, 265] width 132 height 20
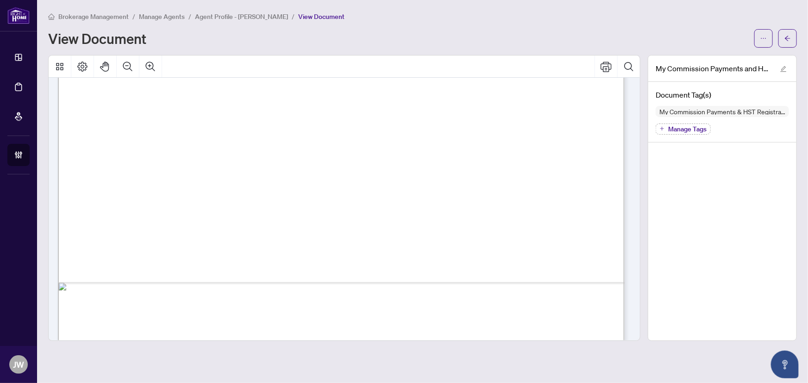
scroll to position [404, 0]
click at [778, 44] on button "button" at bounding box center [787, 38] width 19 height 19
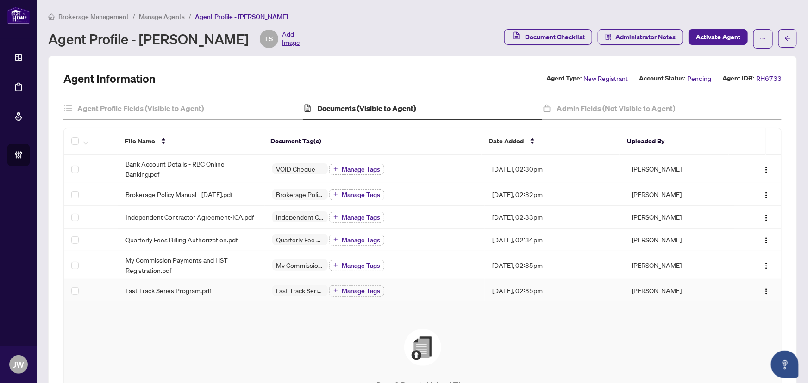
click at [186, 293] on span "Fast Track Series Program.pdf" at bounding box center [168, 291] width 86 height 10
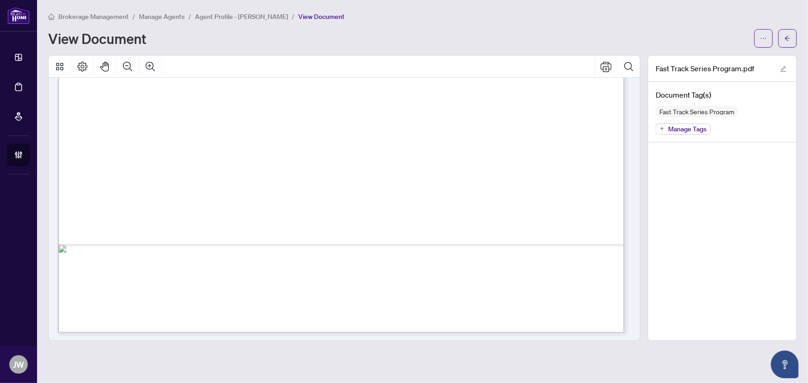
scroll to position [488, 0]
click at [791, 31] on button "button" at bounding box center [787, 38] width 19 height 19
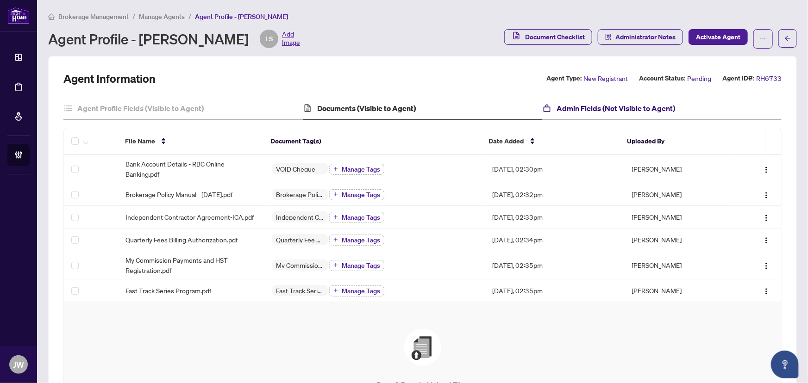
click at [595, 111] on h4 "Admin Fields (Not Visible to Agent)" at bounding box center [615, 108] width 118 height 11
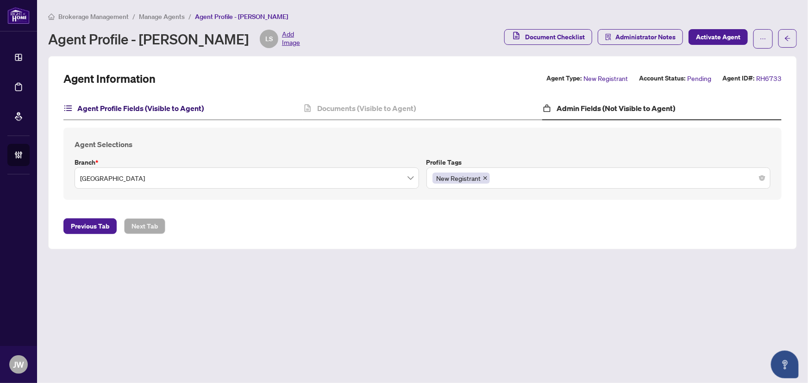
click at [176, 103] on h4 "Agent Profile Fields (Visible to Agent)" at bounding box center [140, 108] width 126 height 11
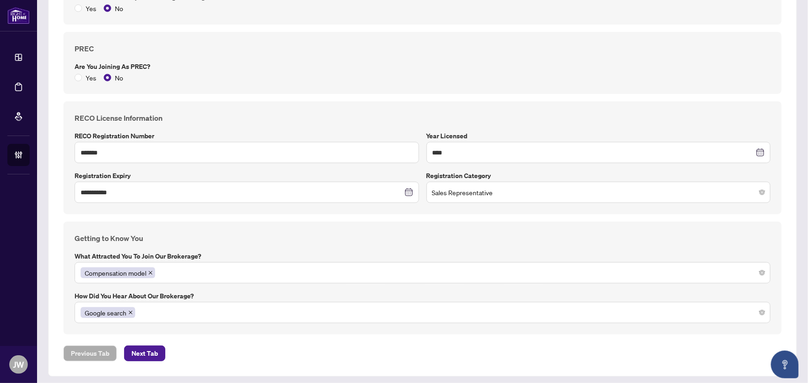
scroll to position [569, 0]
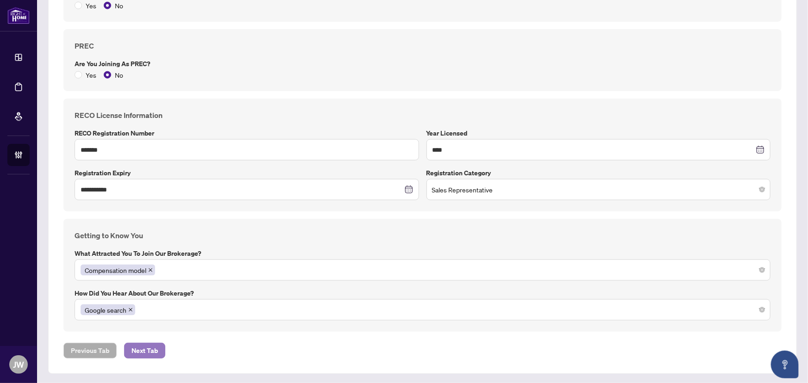
click at [137, 347] on span "Next Tab" at bounding box center [144, 350] width 26 height 15
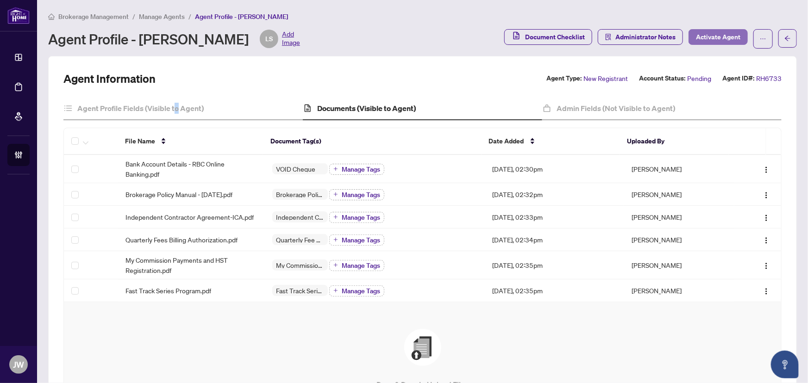
click at [696, 34] on span "Activate Agent" at bounding box center [718, 37] width 44 height 15
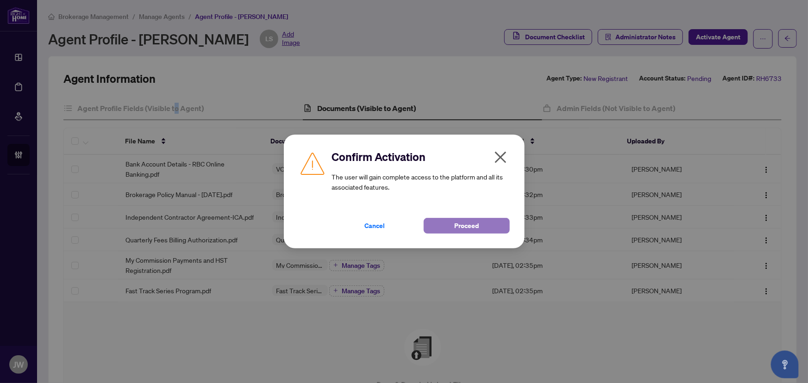
click at [454, 230] on span "Proceed" at bounding box center [466, 225] width 25 height 15
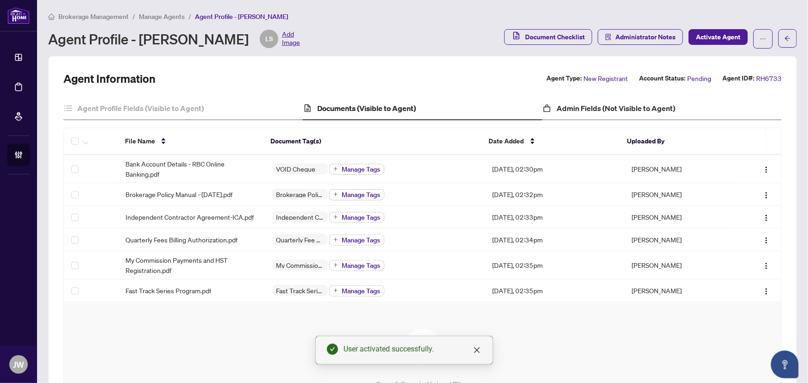
click at [615, 100] on div "Admin Fields (Not Visible to Agent)" at bounding box center [661, 108] width 239 height 23
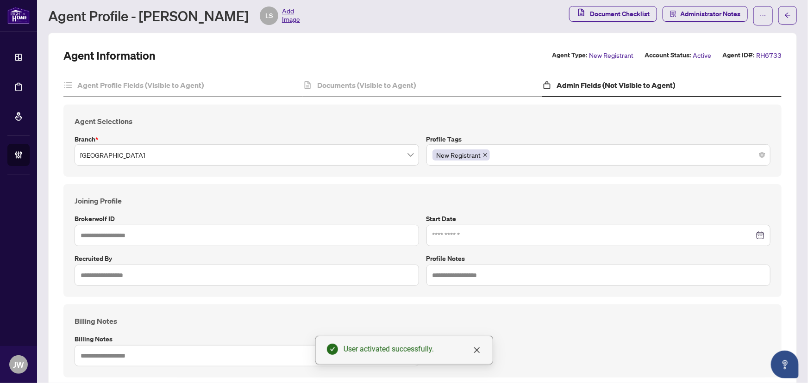
scroll to position [42, 0]
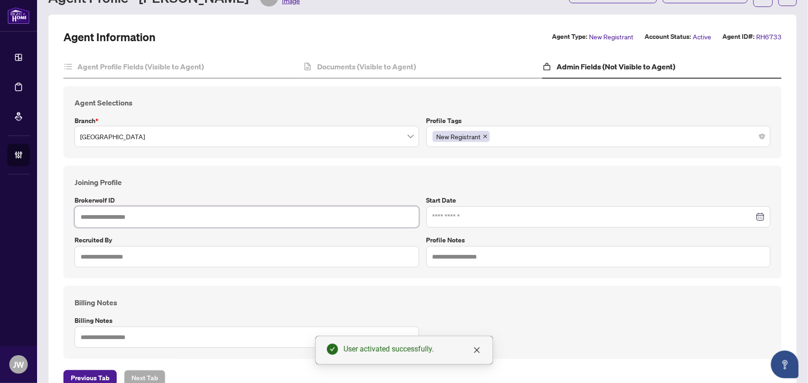
click at [126, 210] on input "text" at bounding box center [247, 216] width 344 height 21
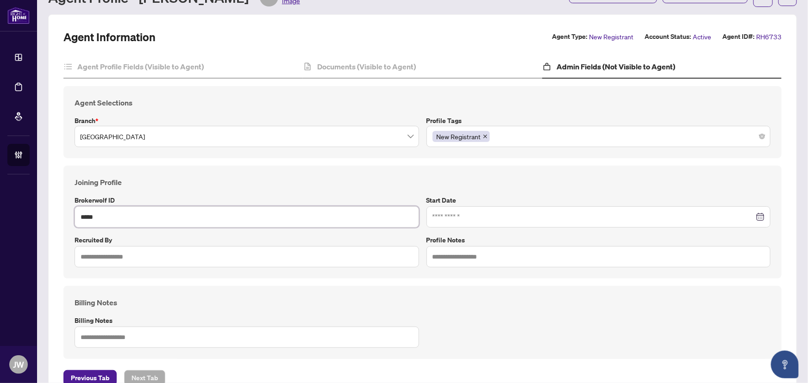
type input "*****"
click at [447, 218] on input at bounding box center [593, 217] width 322 height 10
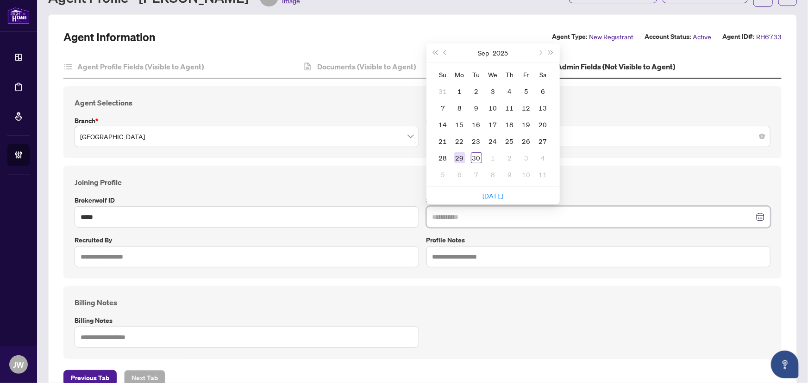
type input "**********"
click at [458, 159] on div "29" at bounding box center [459, 157] width 11 height 11
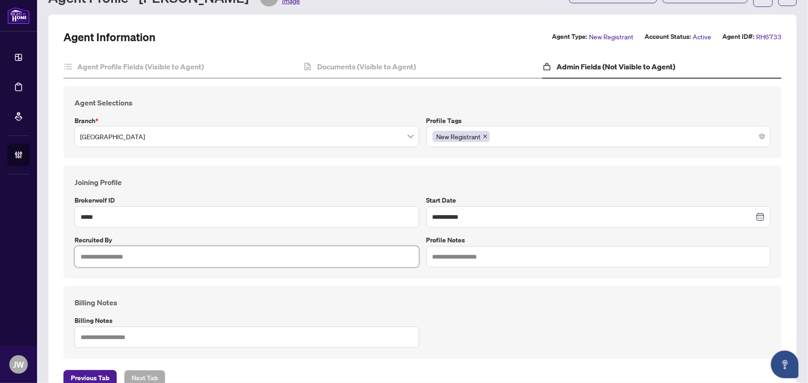
click at [173, 255] on input "text" at bounding box center [247, 256] width 344 height 21
click at [448, 253] on input "text" at bounding box center [598, 256] width 344 height 21
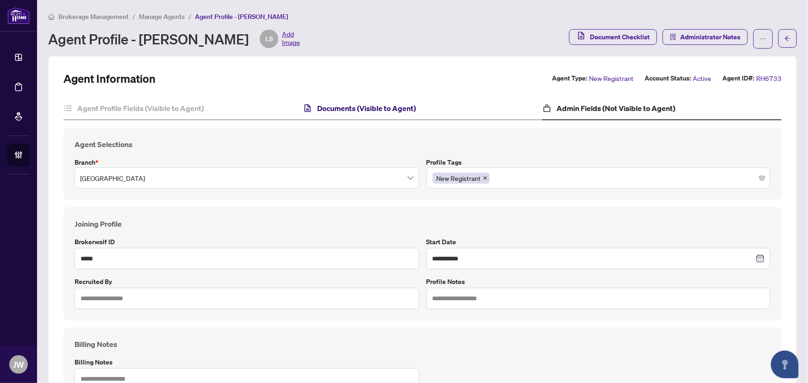
click at [348, 107] on h4 "Documents (Visible to Agent)" at bounding box center [366, 108] width 99 height 11
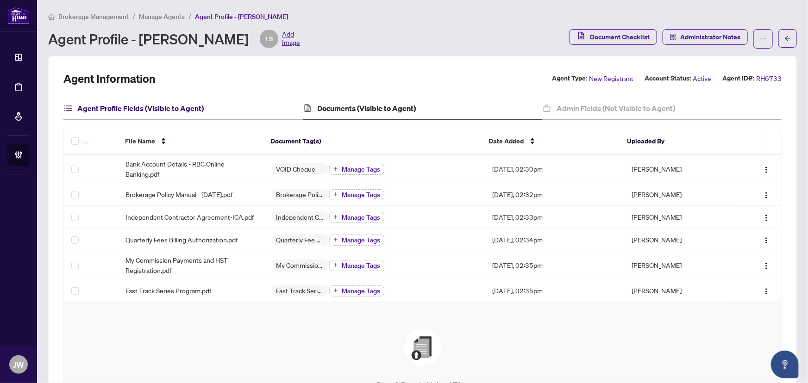
click at [124, 106] on h4 "Agent Profile Fields (Visible to Agent)" at bounding box center [140, 108] width 126 height 11
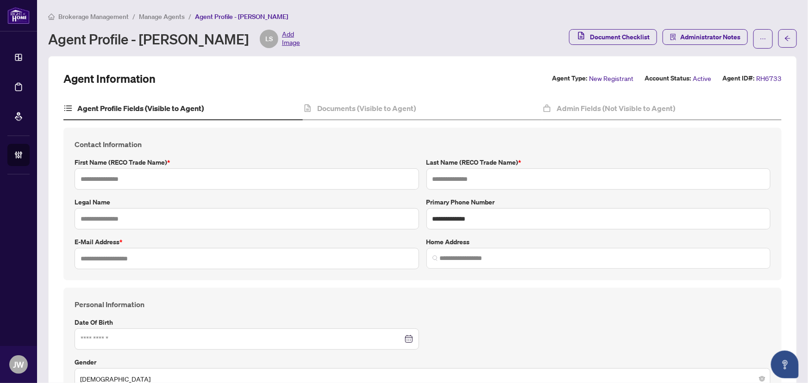
type input "*******"
type input "**********"
type input "*******"
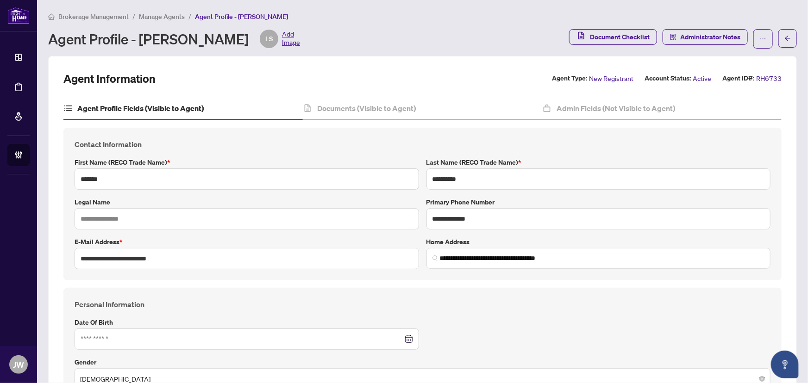
type input "**********"
type input "****"
type input "**********"
click at [623, 110] on h4 "Admin Fields (Not Visible to Agent)" at bounding box center [615, 108] width 118 height 11
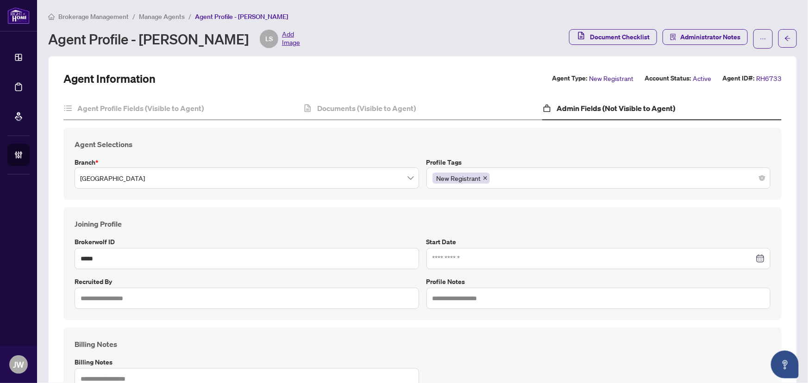
type input "**********"
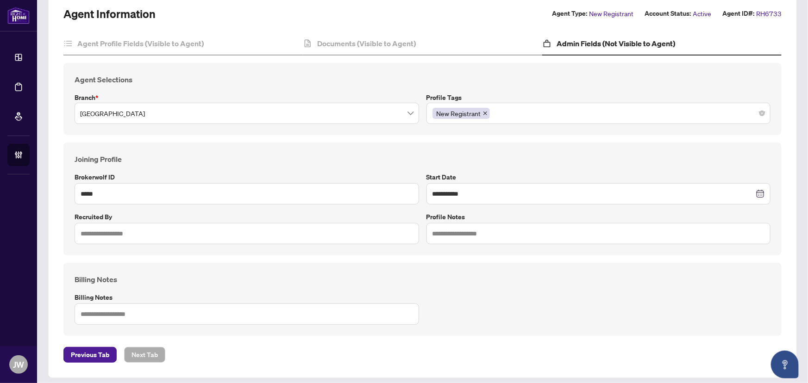
scroll to position [69, 0]
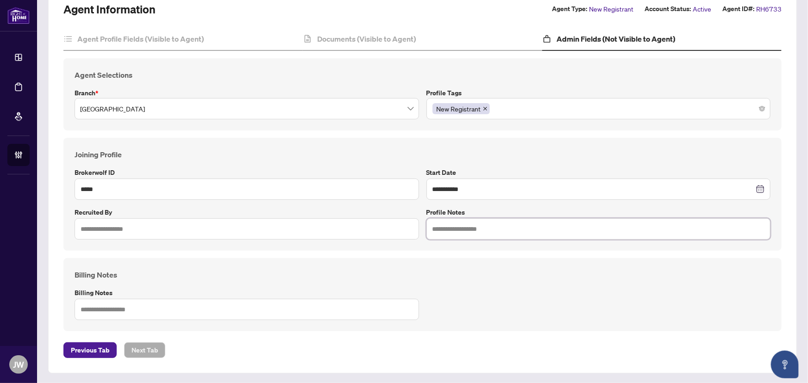
click at [442, 229] on input "text" at bounding box center [598, 228] width 344 height 21
click at [207, 311] on textarea at bounding box center [247, 309] width 344 height 21
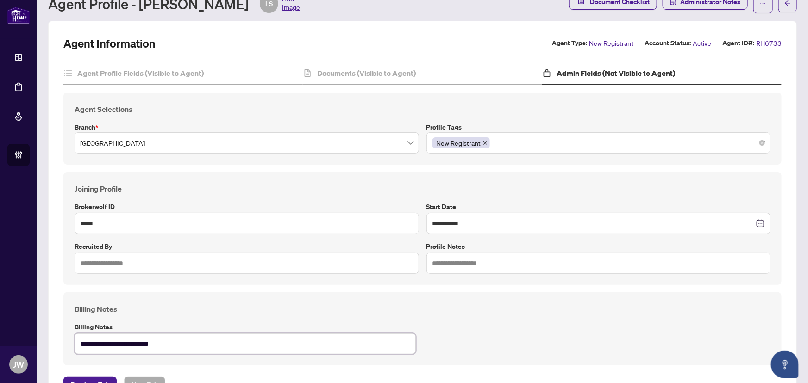
scroll to position [0, 0]
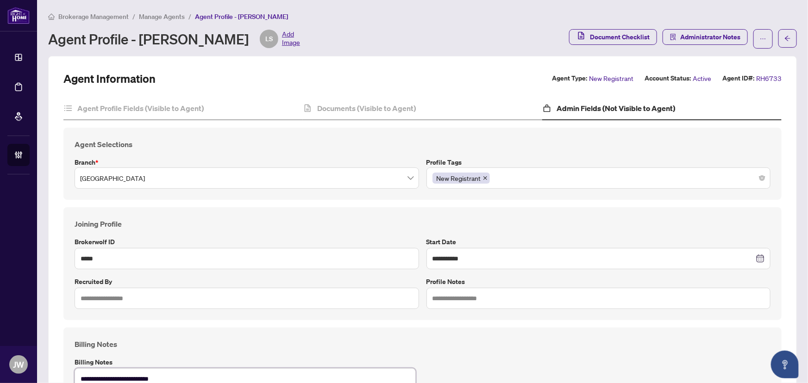
type textarea "**********"
click at [144, 111] on h4 "Agent Profile Fields (Visible to Agent)" at bounding box center [140, 108] width 126 height 11
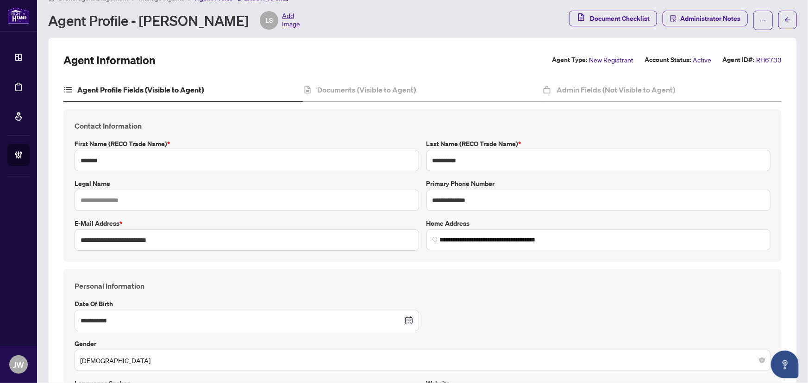
scroll to position [11, 0]
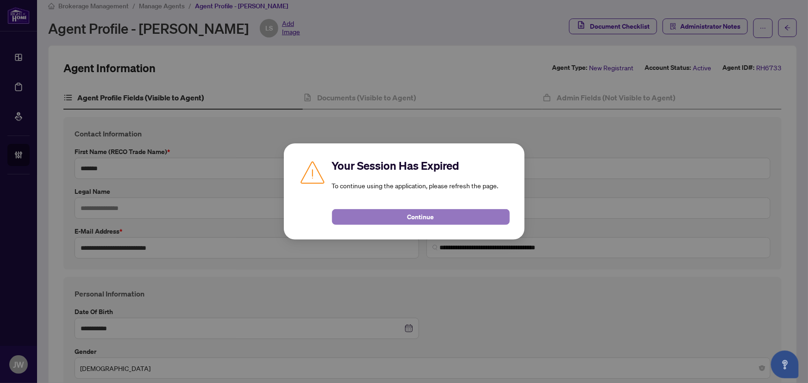
click at [416, 220] on span "Continue" at bounding box center [420, 217] width 27 height 15
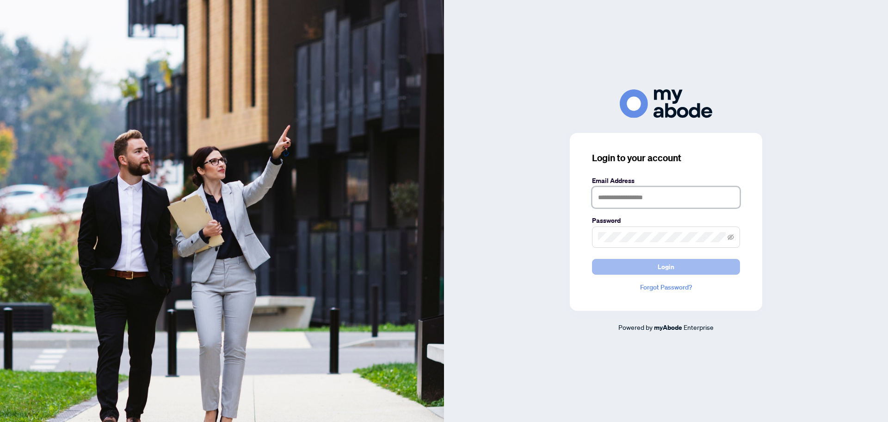
type input "**********"
click at [640, 264] on button "Login" at bounding box center [666, 267] width 148 height 16
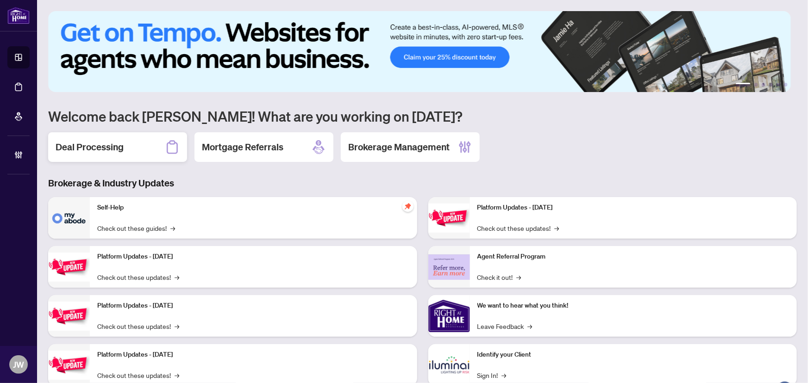
click at [118, 143] on h2 "Deal Processing" at bounding box center [90, 147] width 68 height 13
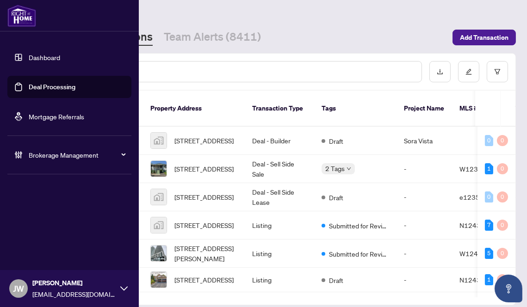
click at [44, 155] on span "Brokerage Management" at bounding box center [77, 155] width 96 height 10
click at [55, 154] on span "Brokerage Management" at bounding box center [77, 155] width 96 height 10
click at [53, 221] on link "Manage Agents" at bounding box center [42, 221] width 46 height 8
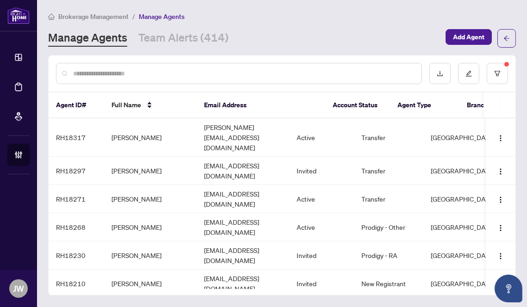
click at [76, 79] on div at bounding box center [239, 73] width 366 height 21
click at [87, 71] on input "text" at bounding box center [243, 73] width 341 height 10
type input "*"
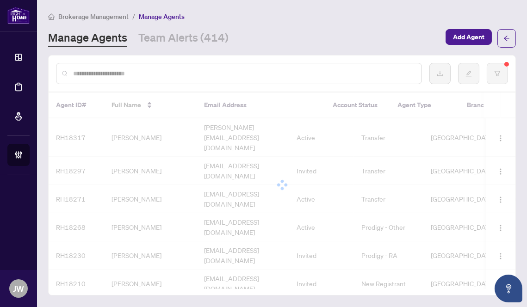
type input "*"
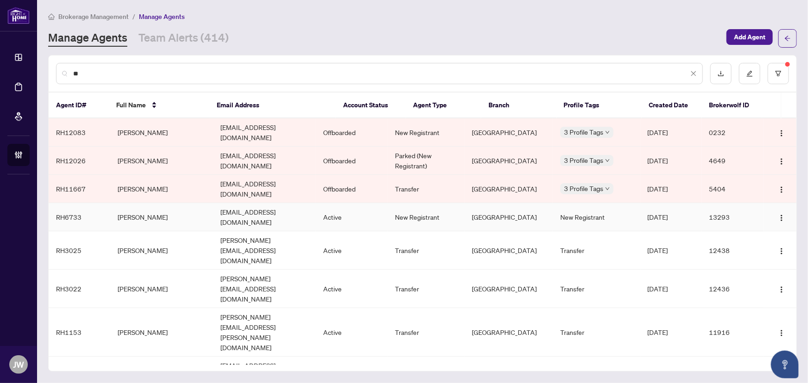
type input "**"
click at [184, 204] on td "Ludmila Shmaltsuev" at bounding box center [161, 217] width 103 height 28
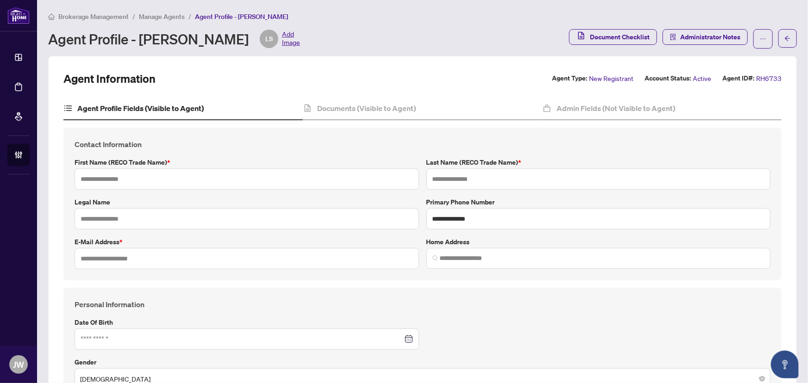
type input "*******"
type input "**********"
type input "*******"
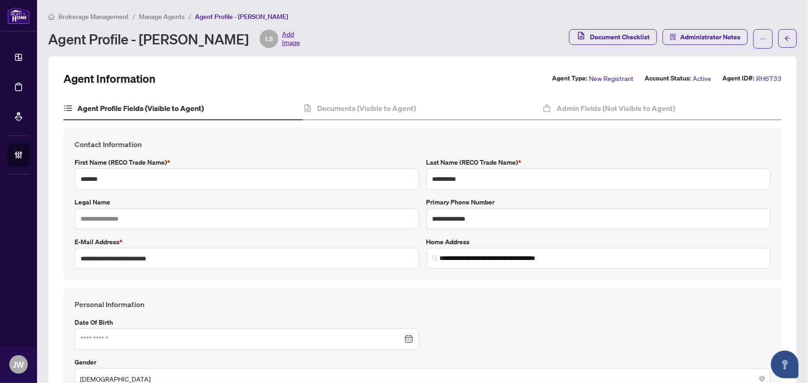
type input "**********"
type input "****"
type input "**********"
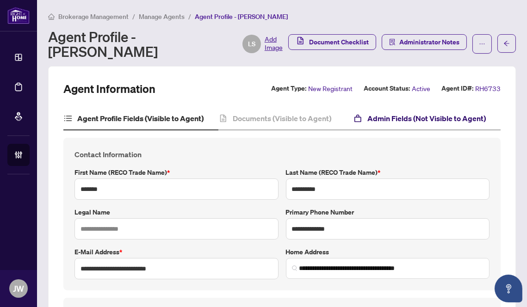
click at [420, 115] on h4 "Admin Fields (Not Visible to Agent)" at bounding box center [426, 118] width 118 height 11
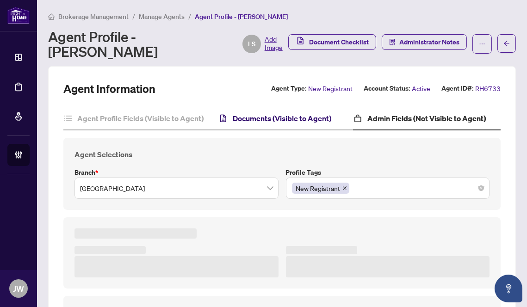
click at [313, 121] on h4 "Documents (Visible to Agent)" at bounding box center [282, 118] width 99 height 11
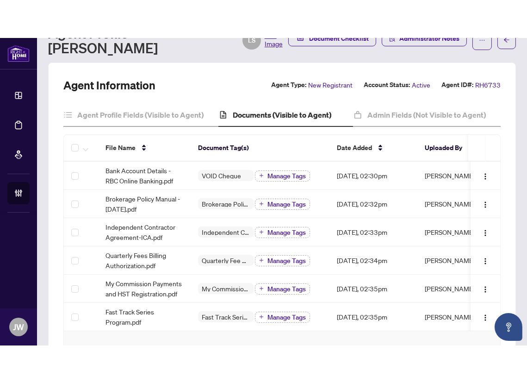
scroll to position [30, 0]
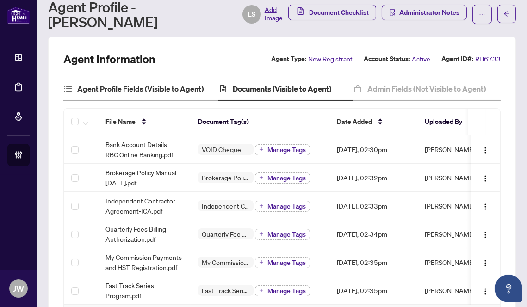
click at [117, 79] on div "Agent Profile Fields (Visible to Agent)" at bounding box center [140, 89] width 155 height 23
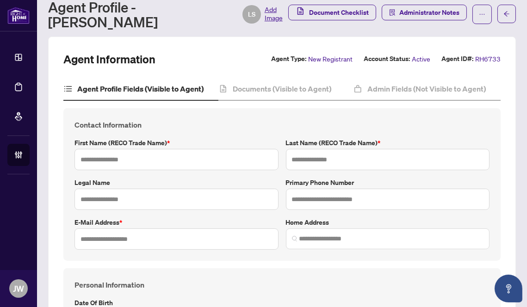
type input "**********"
type input "*******"
type input "**********"
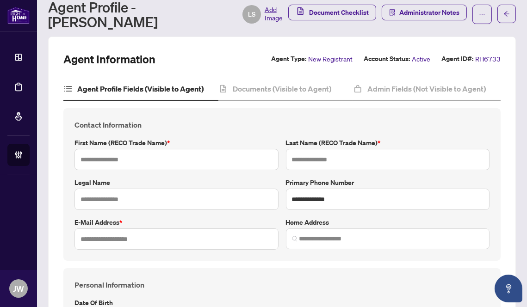
type input "*******"
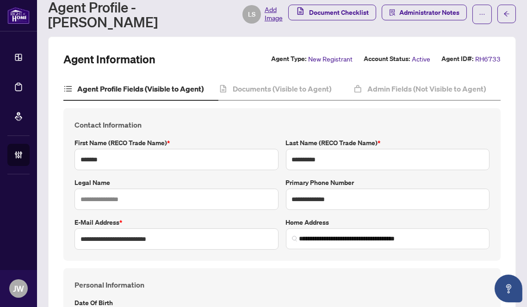
type input "**********"
type input "****"
type input "**********"
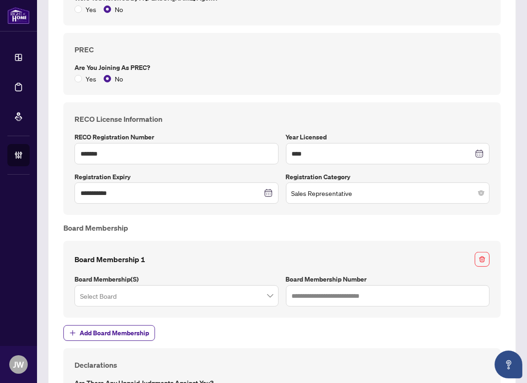
scroll to position [829, 0]
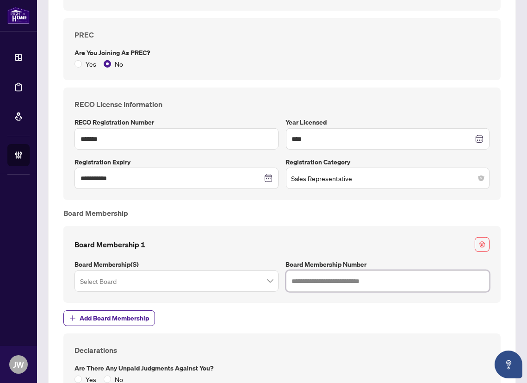
click at [326, 283] on input "text" at bounding box center [388, 280] width 204 height 21
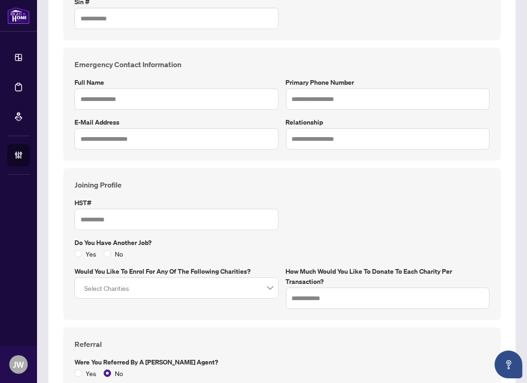
scroll to position [324, 0]
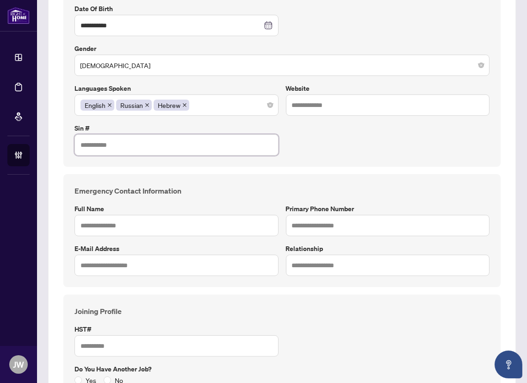
click at [87, 146] on input "text" at bounding box center [177, 144] width 204 height 21
paste input "**********"
type input "**********"
click at [285, 324] on div "Joining Profile HST# Do you have another job? Yes No Would you like to enrol fo…" at bounding box center [282, 370] width 422 height 130
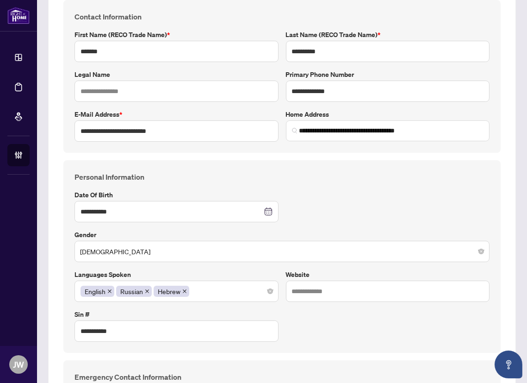
scroll to position [74, 0]
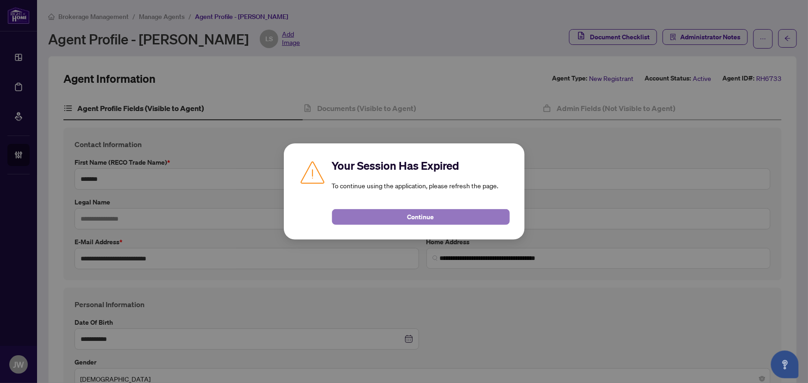
click at [423, 217] on span "Continue" at bounding box center [420, 217] width 27 height 15
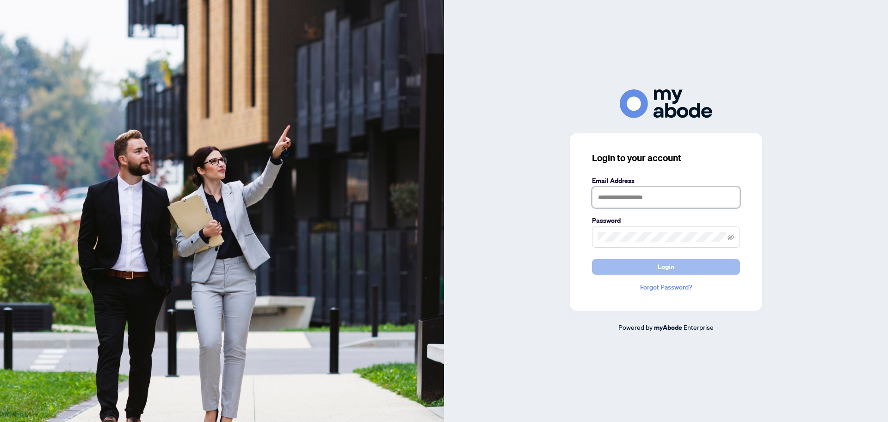
type input "**********"
click at [647, 269] on button "Login" at bounding box center [666, 267] width 148 height 16
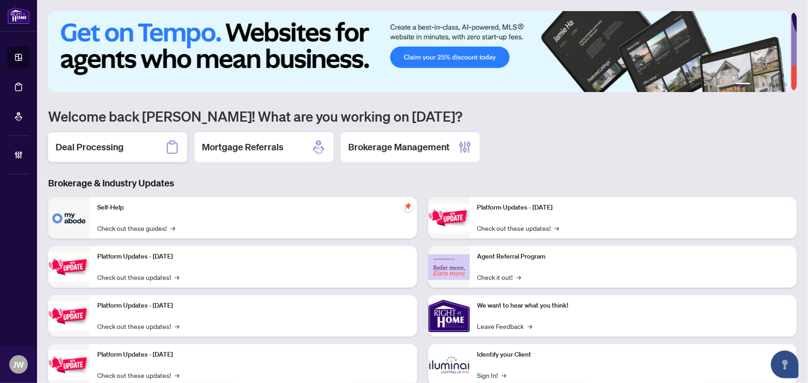
click at [127, 151] on div "Deal Processing" at bounding box center [117, 147] width 139 height 30
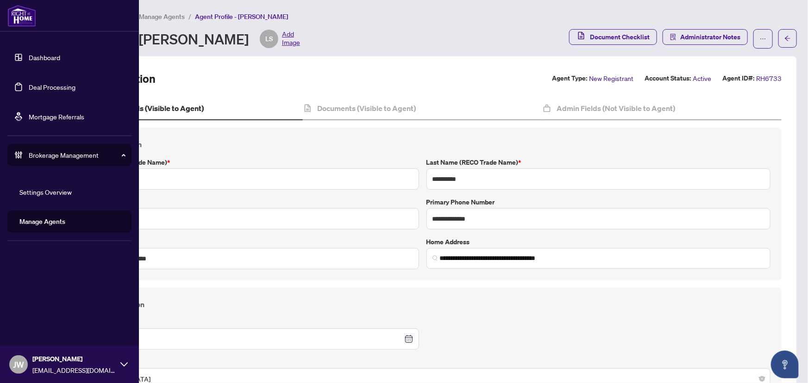
click at [37, 56] on link "Dashboard" at bounding box center [44, 57] width 31 height 8
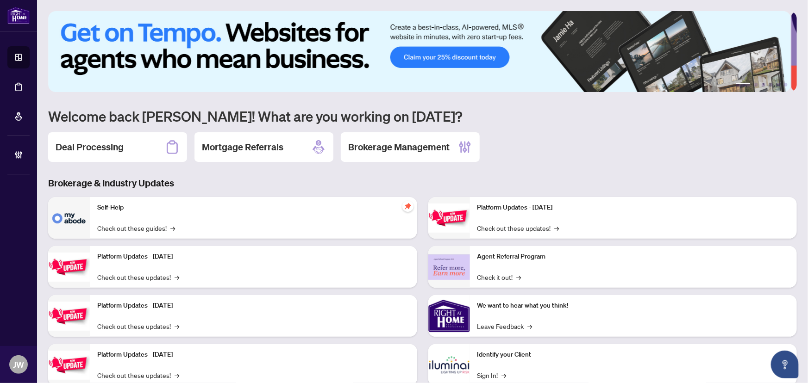
click at [263, 186] on h3 "Brokerage & Industry Updates" at bounding box center [422, 183] width 748 height 13
click at [107, 151] on h2 "Deal Processing" at bounding box center [90, 147] width 68 height 13
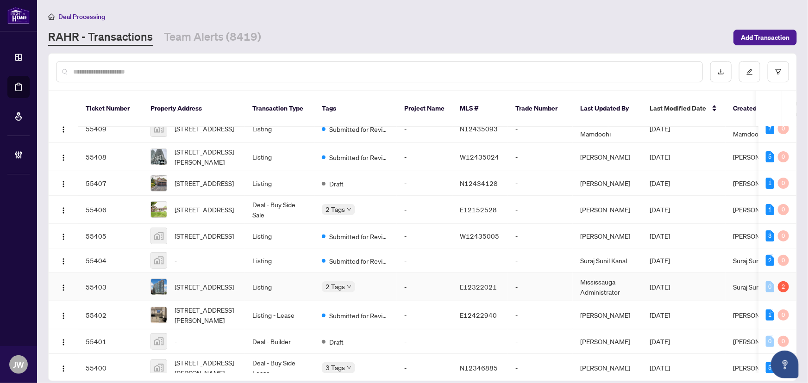
scroll to position [126, 0]
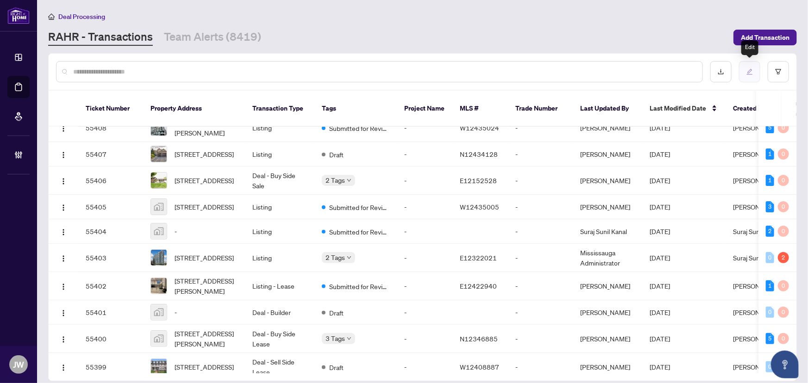
click at [744, 70] on button "button" at bounding box center [749, 71] width 21 height 21
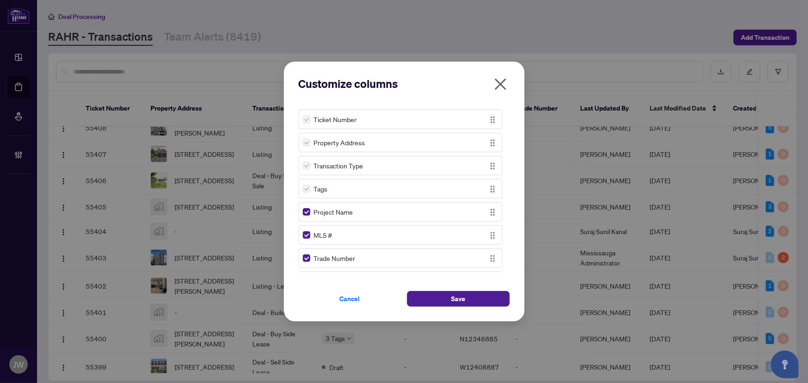
click at [501, 83] on icon "close" at bounding box center [500, 85] width 12 height 12
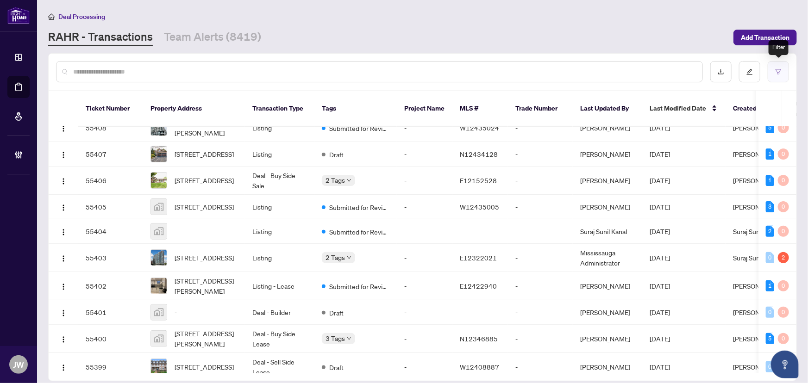
click at [786, 70] on button "button" at bounding box center [777, 71] width 21 height 21
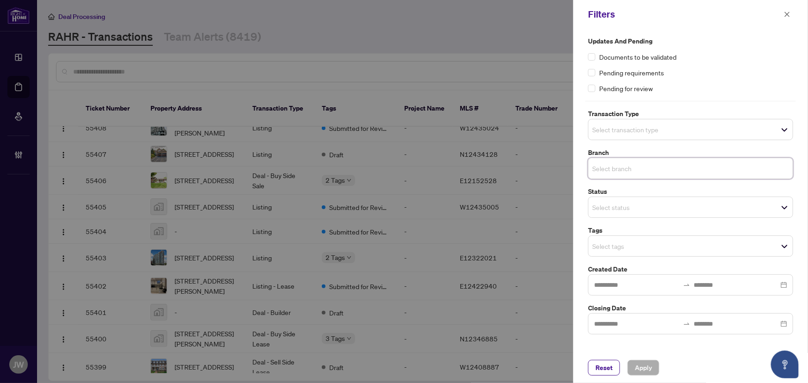
click at [624, 166] on input "search" at bounding box center [624, 168] width 65 height 11
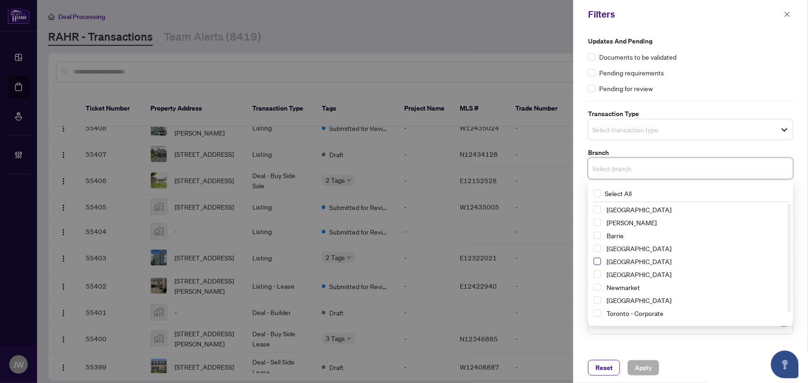
click at [597, 262] on span "Select Durham" at bounding box center [596, 261] width 7 height 7
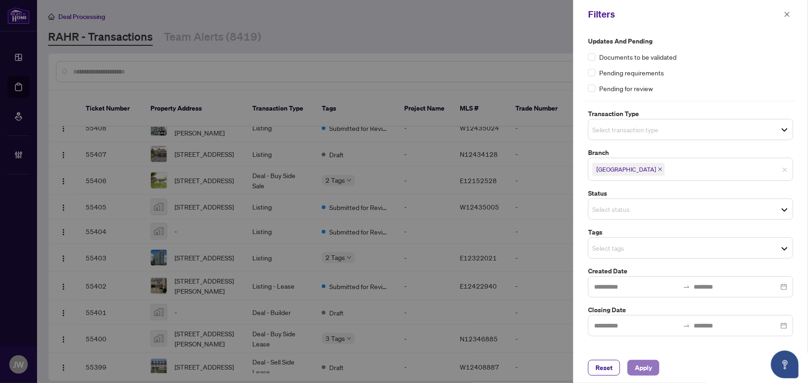
click at [636, 370] on span "Apply" at bounding box center [642, 367] width 17 height 15
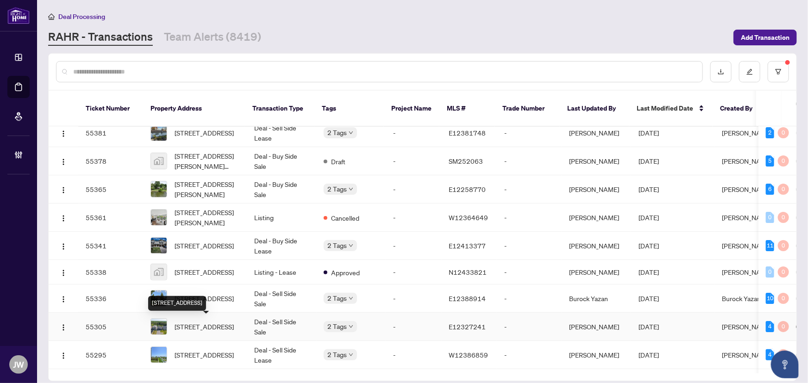
scroll to position [0, 0]
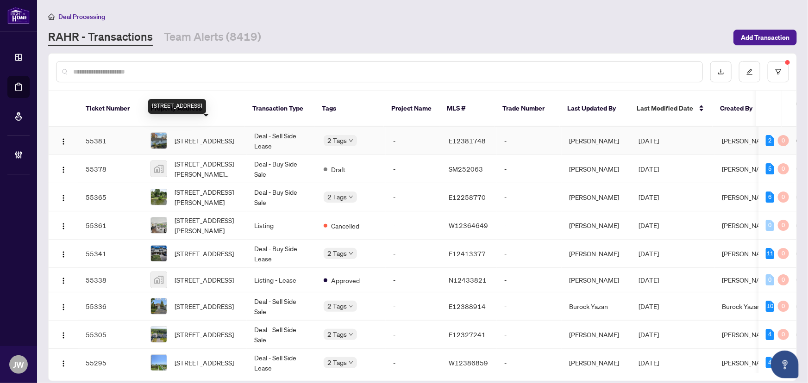
click at [201, 136] on span "Unit 1-700 Winchester Rd, Whitby, Ontario L1M 1X6, Canada" at bounding box center [203, 141] width 59 height 10
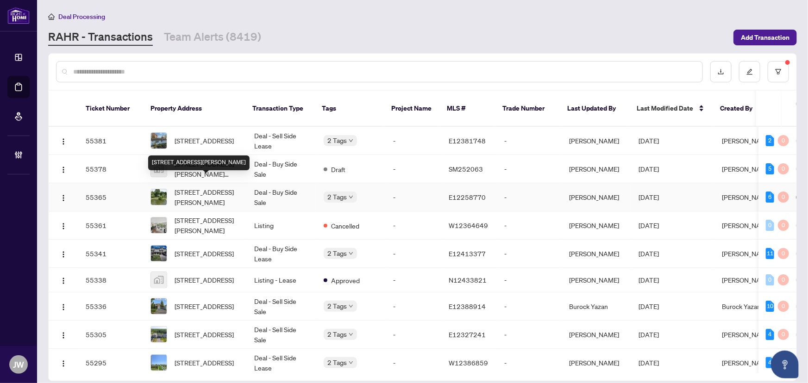
click at [224, 187] on span "70 Williams Point Rd, Scugog, Ontario L0B 1E0, Canada" at bounding box center [206, 197] width 65 height 20
click at [271, 127] on td "Deal - Sell Side Lease" at bounding box center [281, 141] width 69 height 28
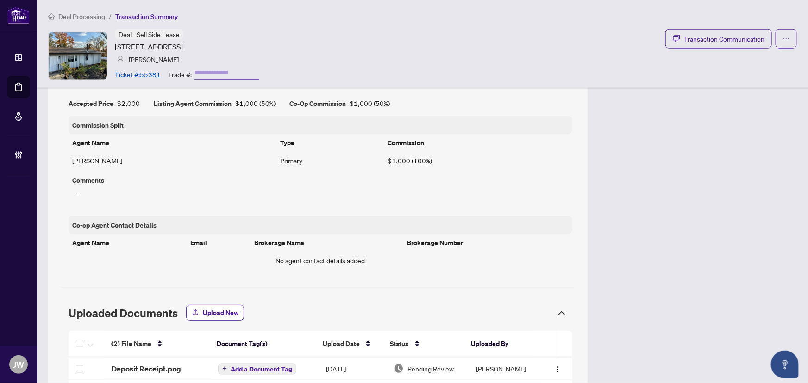
scroll to position [569, 0]
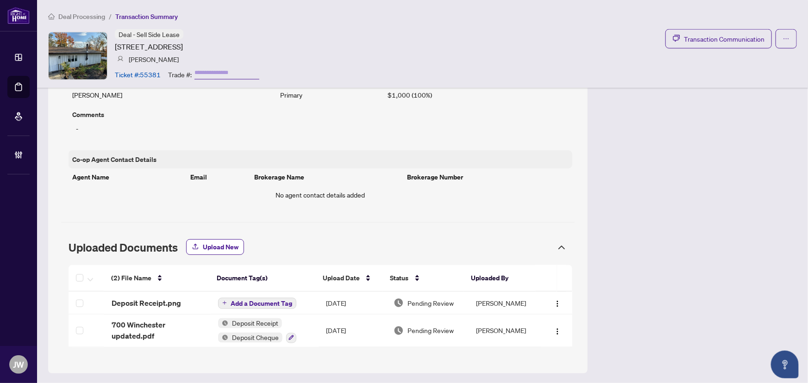
click at [553, 253] on div "Uploaded Documents" at bounding box center [317, 248] width 513 height 24
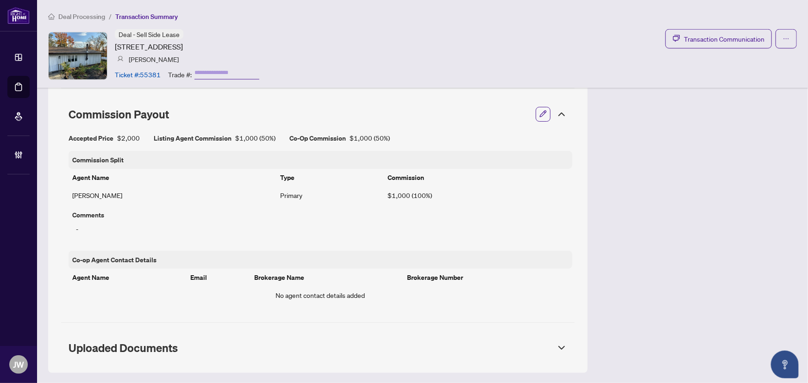
click at [556, 344] on icon at bounding box center [561, 347] width 11 height 11
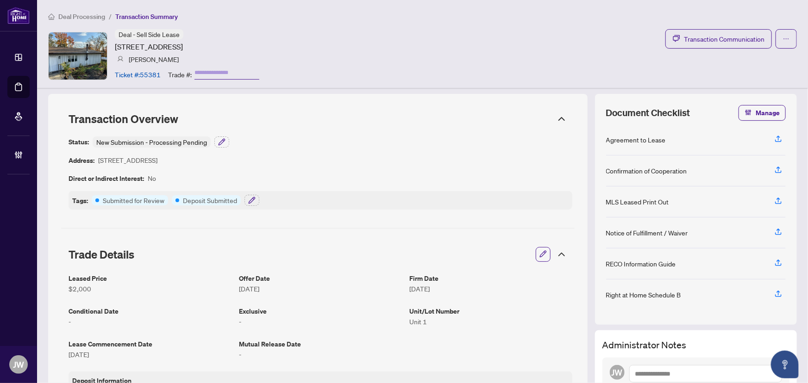
scroll to position [0, 0]
click at [559, 127] on div "Transaction Overview" at bounding box center [317, 120] width 513 height 24
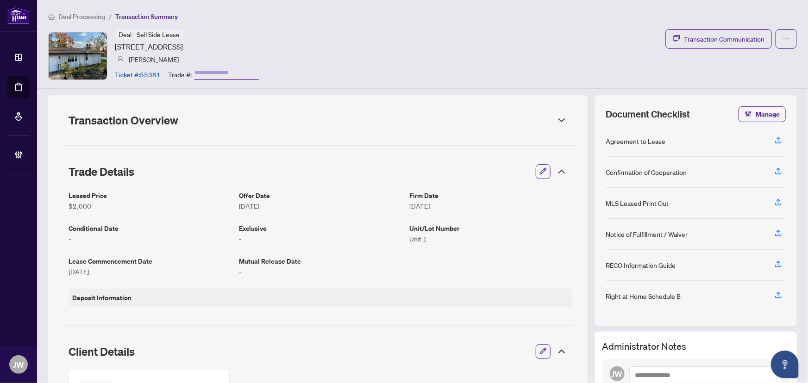
click at [556, 122] on icon at bounding box center [561, 120] width 11 height 11
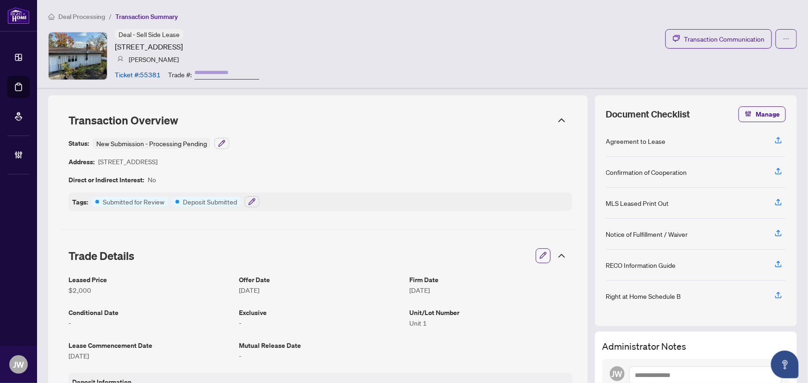
click at [539, 259] on span "button" at bounding box center [542, 256] width 7 height 15
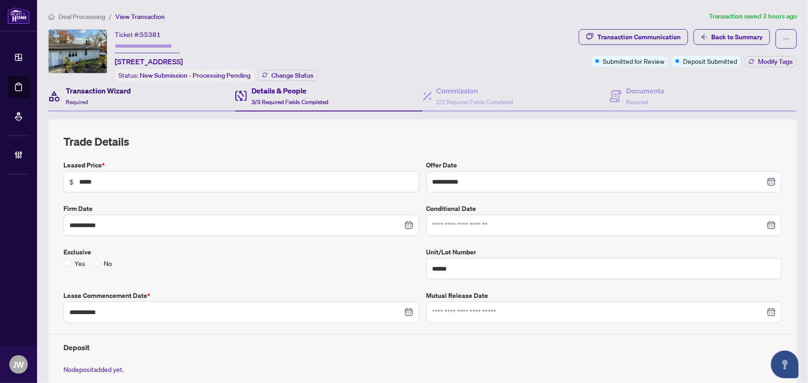
click at [83, 92] on h4 "Transaction Wizard" at bounding box center [98, 90] width 65 height 11
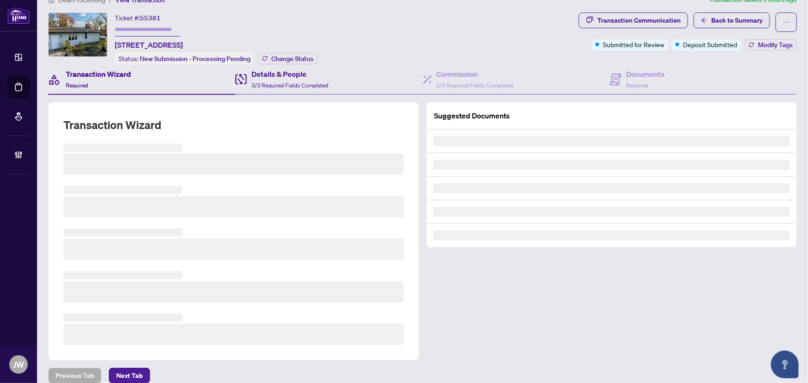
scroll to position [26, 0]
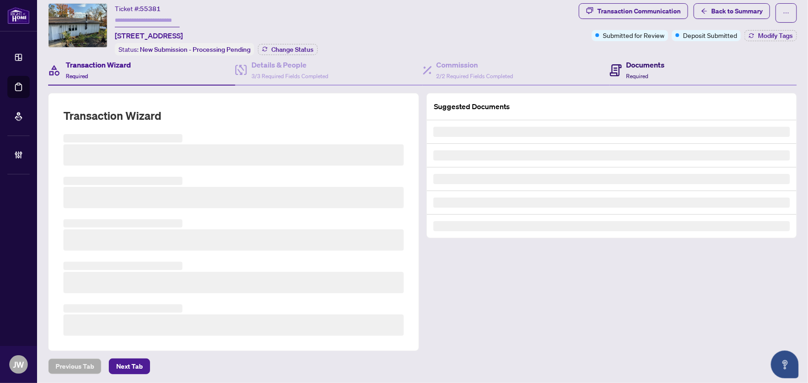
click at [646, 59] on h4 "Documents" at bounding box center [645, 64] width 38 height 11
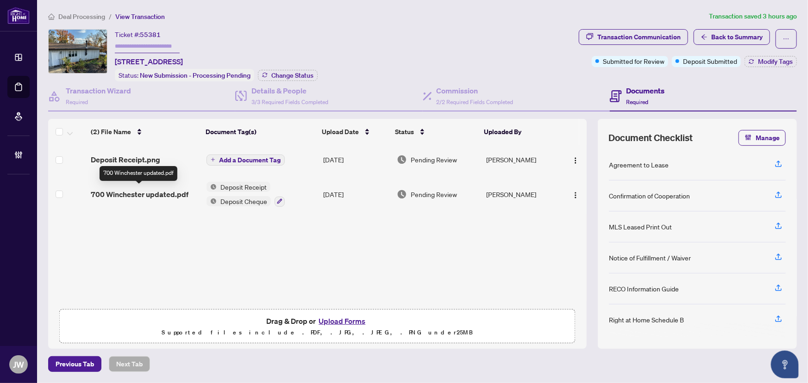
click at [135, 195] on span "700 Winchester updated.pdf" at bounding box center [140, 194] width 98 height 11
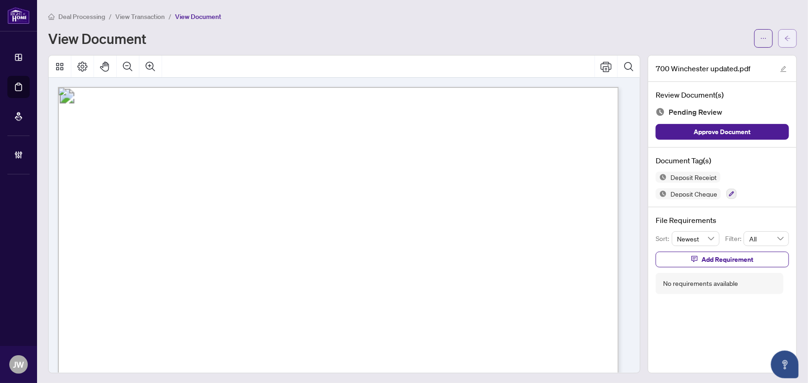
click at [784, 36] on icon "arrow-left" at bounding box center [787, 38] width 6 height 6
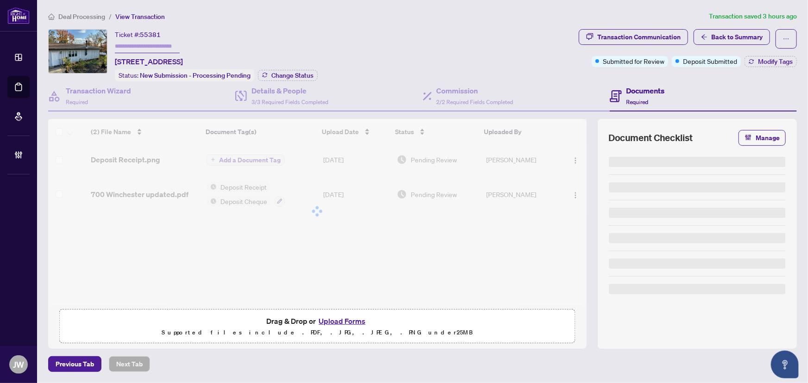
click at [78, 19] on span "Deal Processing" at bounding box center [81, 16] width 47 height 8
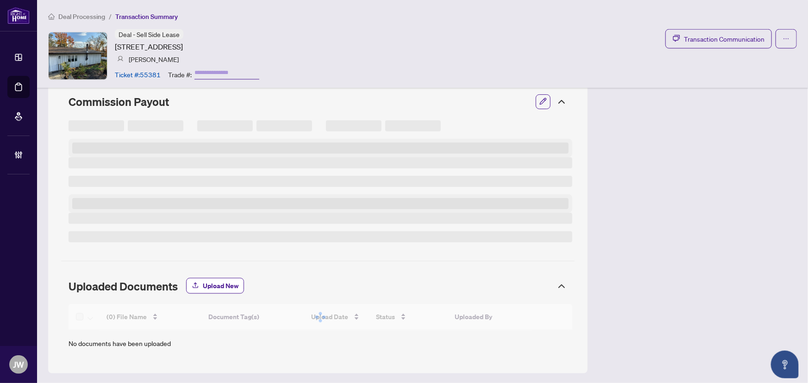
scroll to position [478, 0]
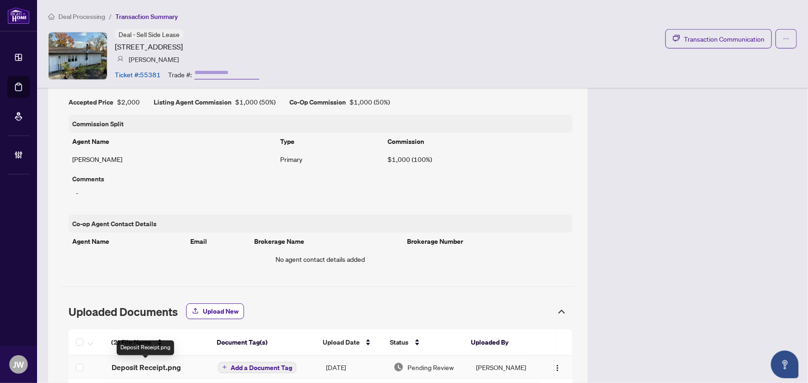
click at [130, 366] on span "Deposit Receipt.png" at bounding box center [146, 367] width 69 height 11
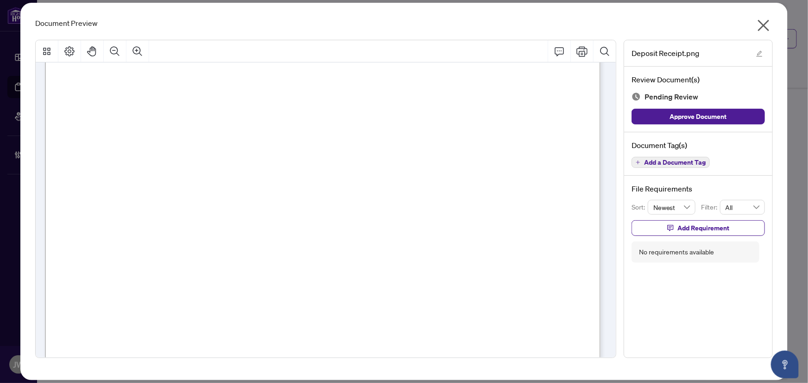
scroll to position [294, 0]
click at [763, 23] on icon "close" at bounding box center [763, 25] width 15 height 15
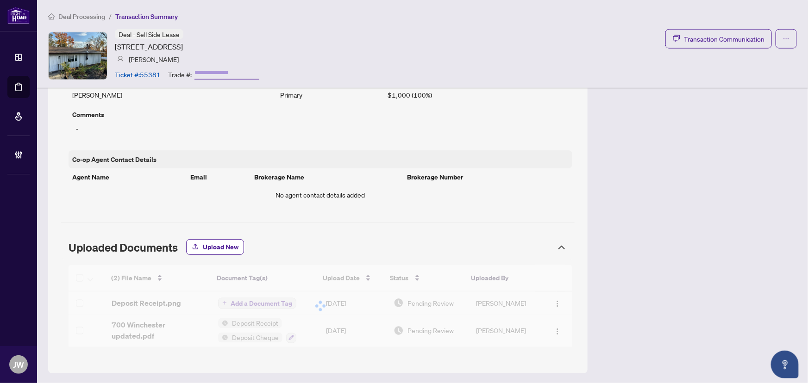
click at [84, 15] on span "Deal Processing" at bounding box center [81, 16] width 47 height 8
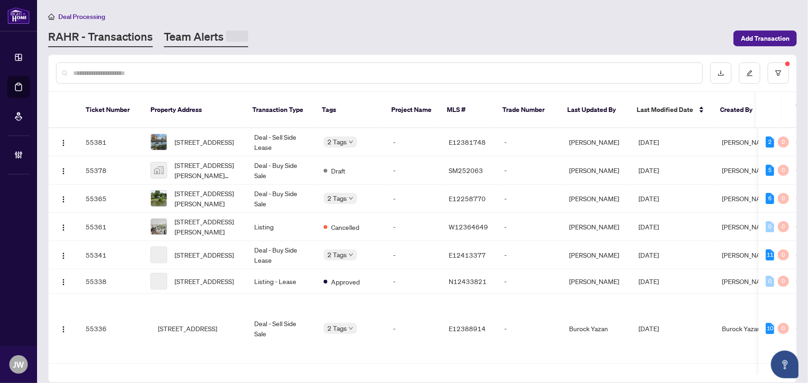
click at [181, 42] on link "Team Alerts" at bounding box center [206, 38] width 84 height 18
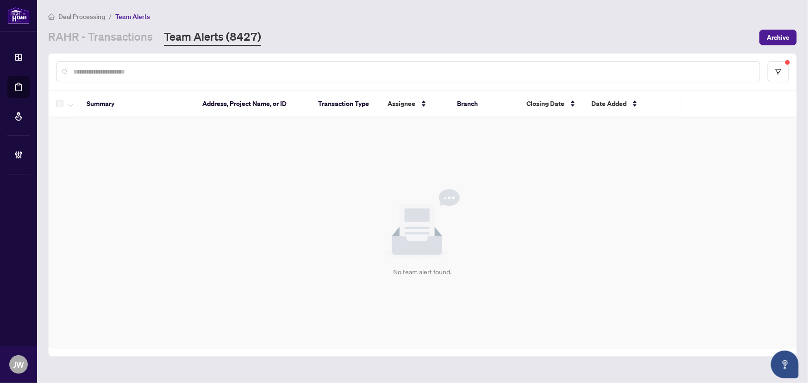
drag, startPoint x: 172, startPoint y: 136, endPoint x: 167, endPoint y: 133, distance: 5.2
click at [172, 136] on div "No team alert found." at bounding box center [422, 233] width 747 height 231
click at [109, 36] on link "RAHR - Transactions" at bounding box center [100, 37] width 105 height 17
